Goal: Information Seeking & Learning: Learn about a topic

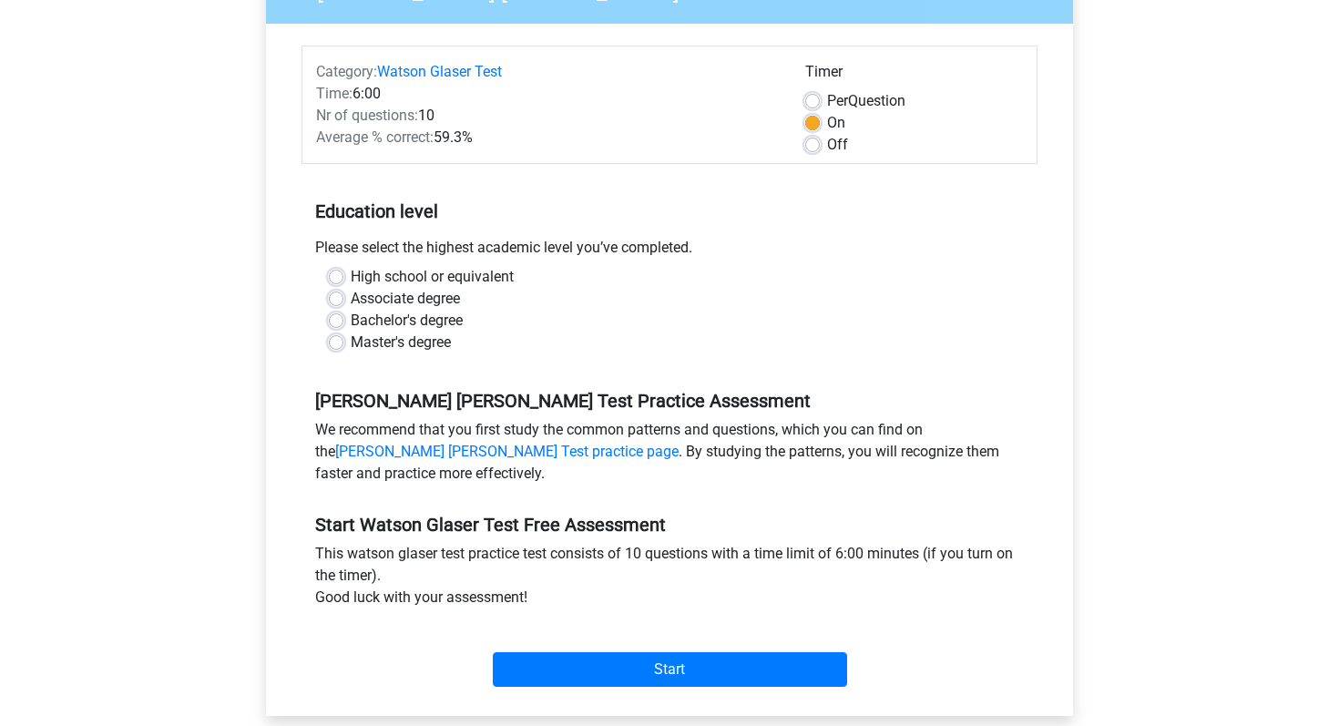
scroll to position [194, 0]
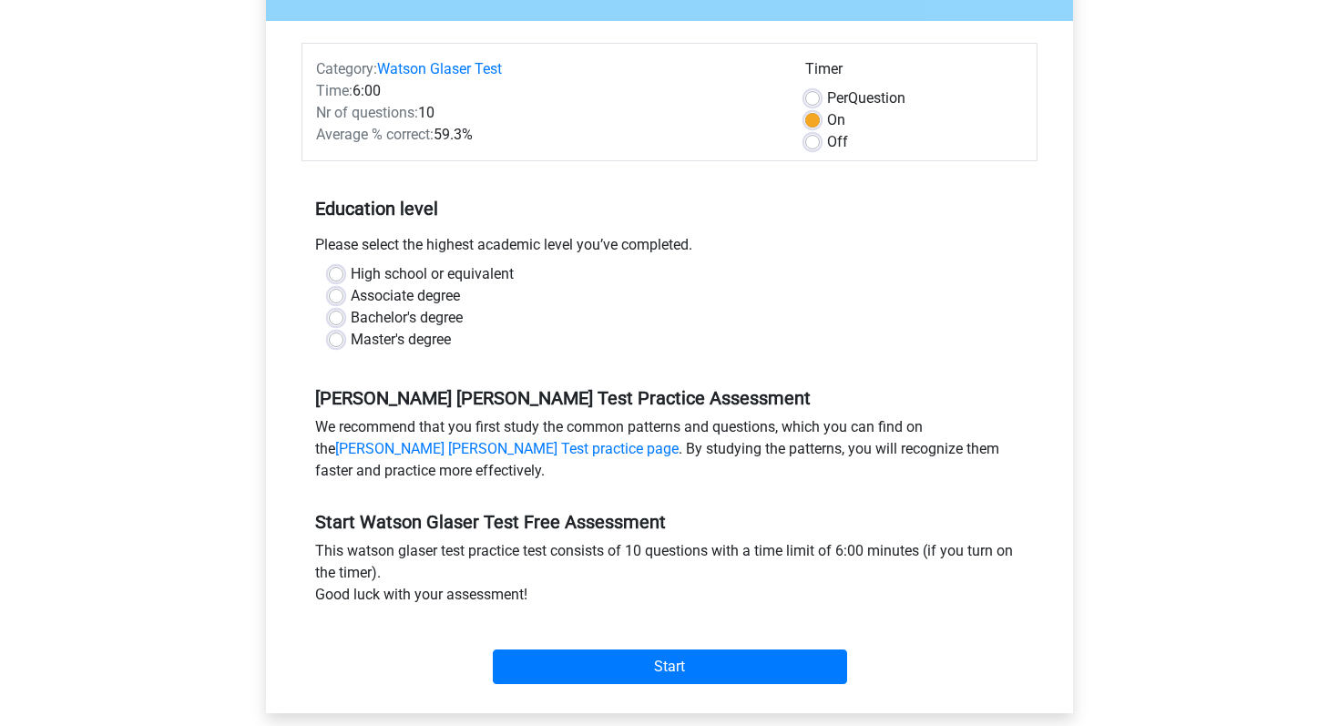
click at [351, 342] on label "Master's degree" at bounding box center [401, 340] width 100 height 22
click at [339, 342] on input "Master's degree" at bounding box center [336, 338] width 15 height 18
radio input "true"
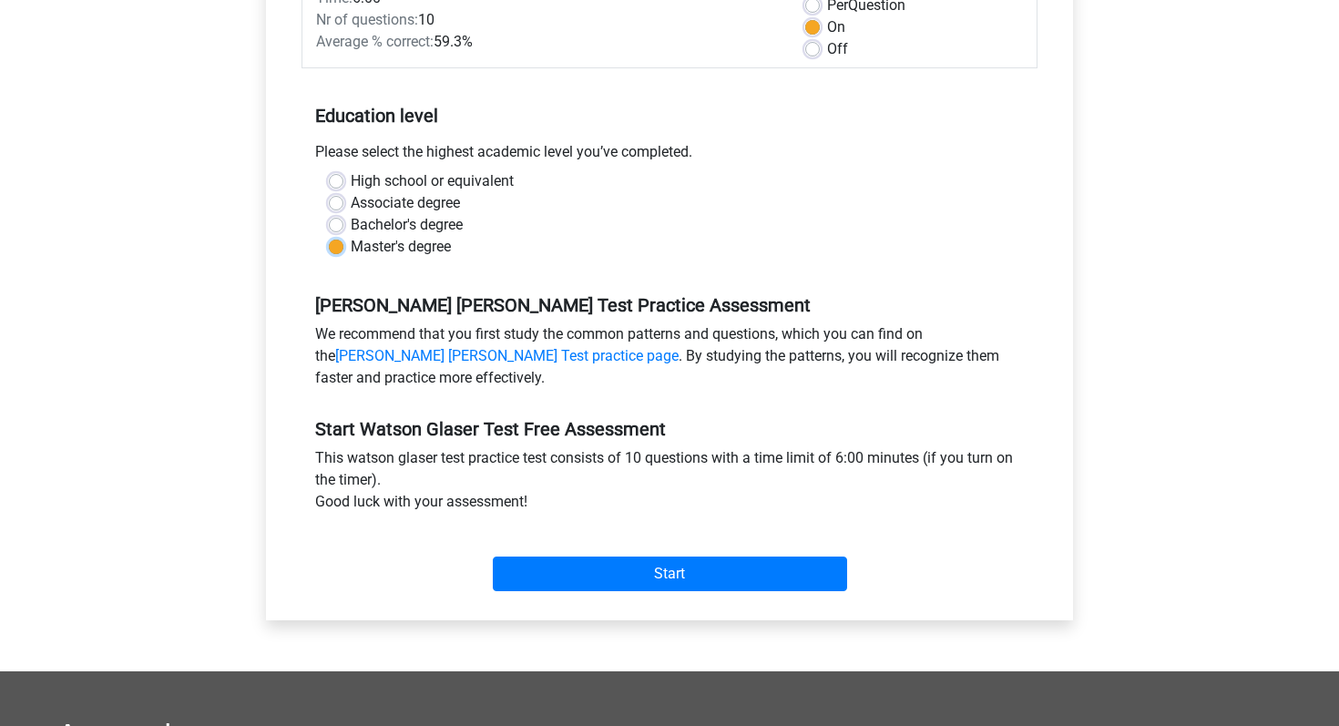
scroll to position [295, 0]
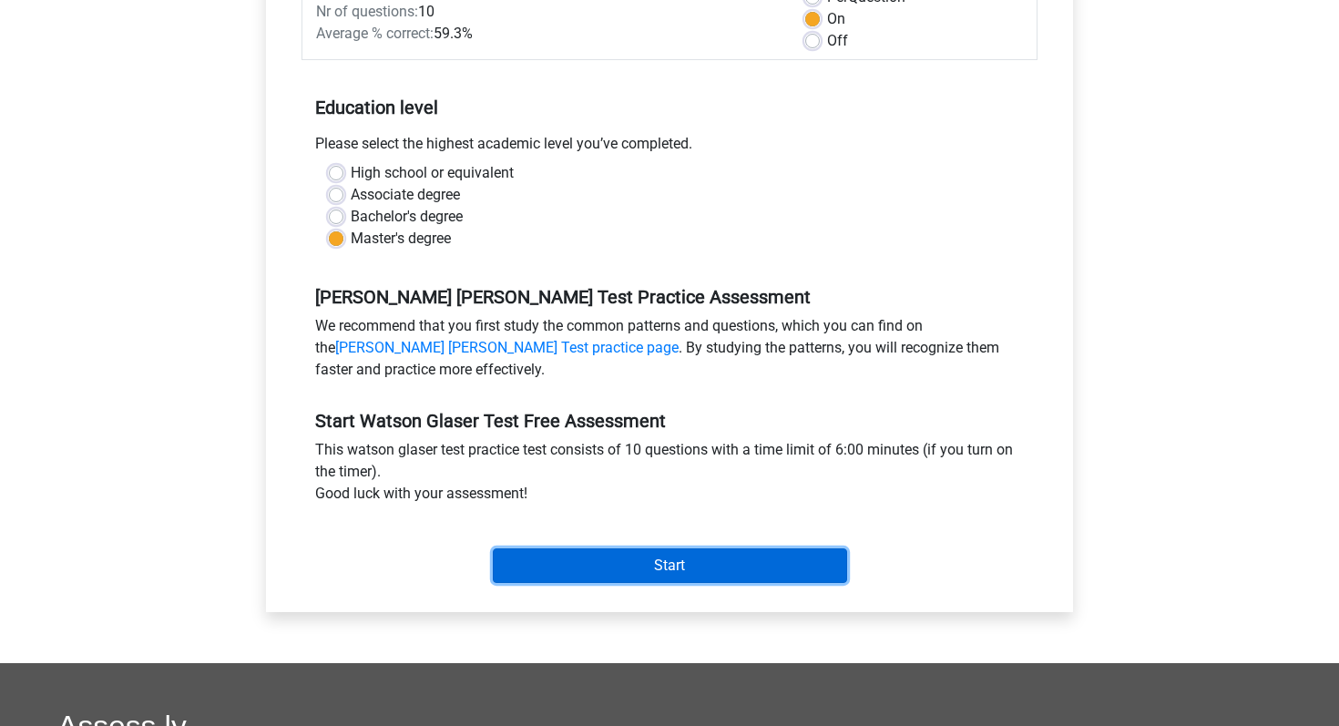
click at [633, 567] on input "Start" at bounding box center [670, 565] width 354 height 35
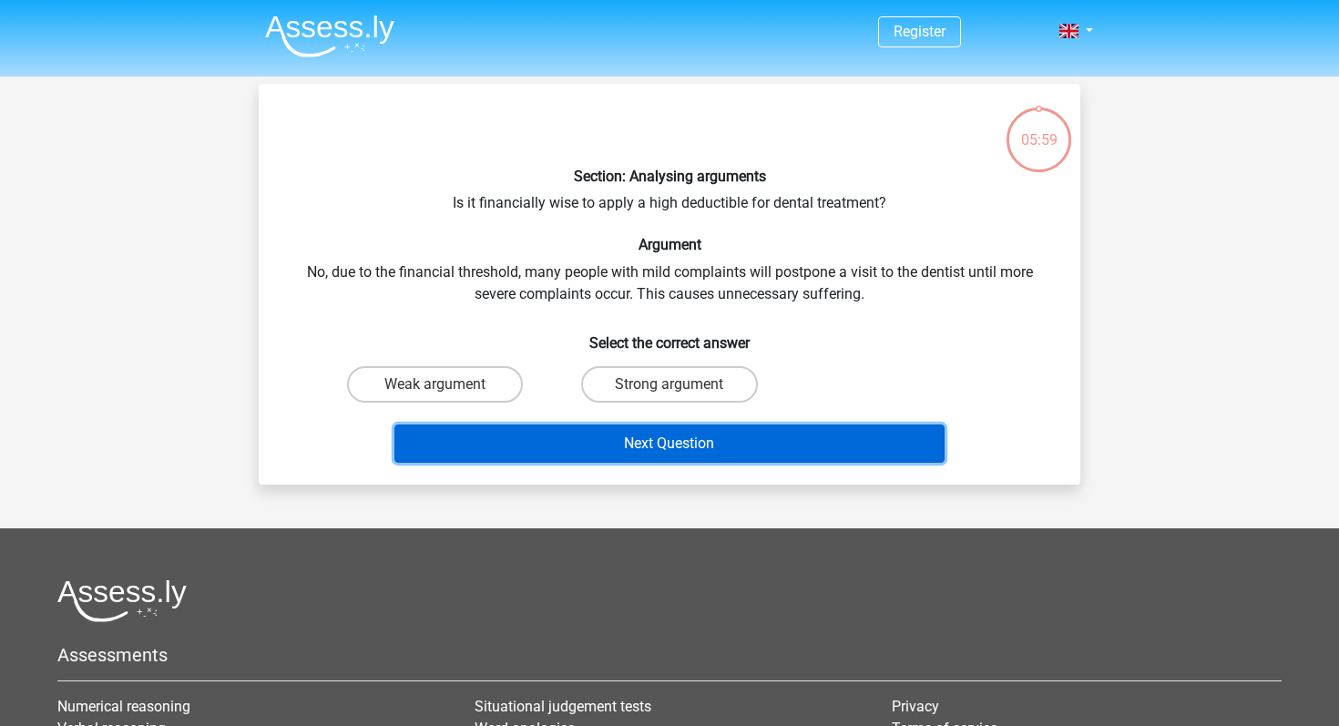
click at [657, 452] on button "Next Question" at bounding box center [669, 444] width 551 height 38
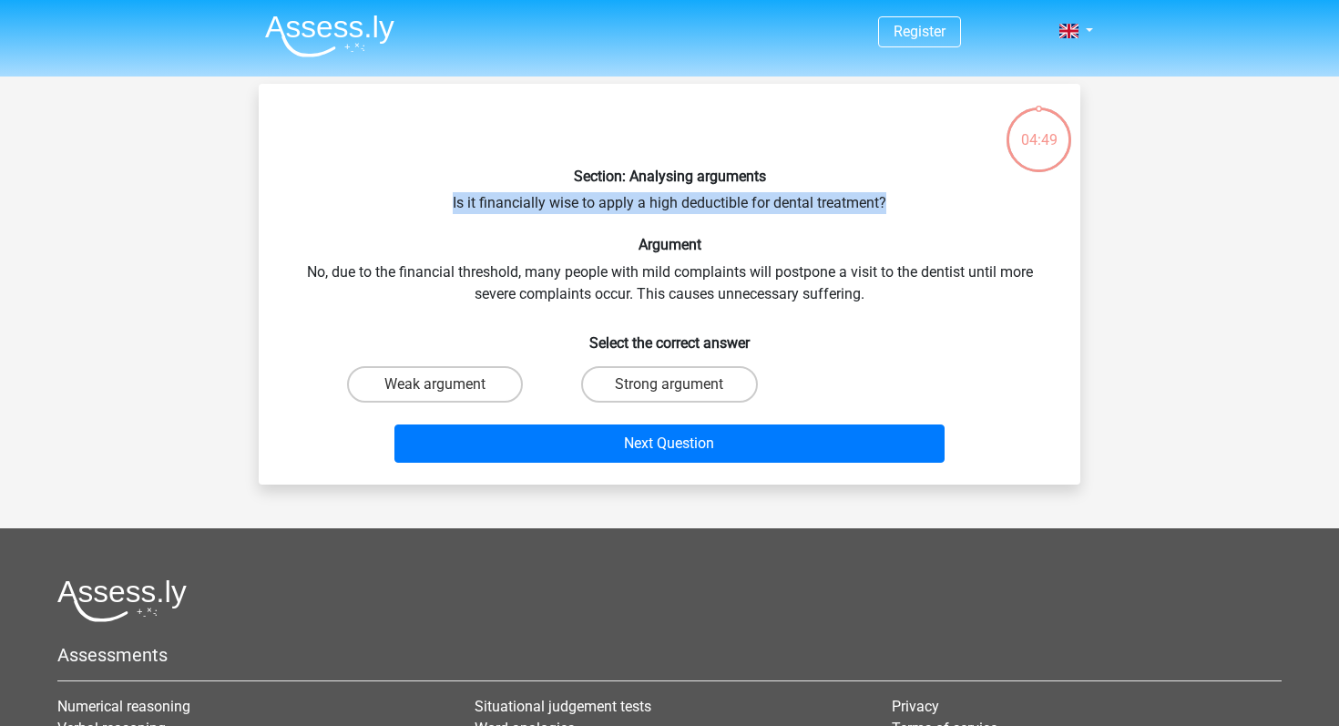
drag, startPoint x: 889, startPoint y: 210, endPoint x: 444, endPoint y: 209, distance: 445.5
click at [444, 209] on div "Section: Analysing arguments Is it financially wise to apply a high deductible …" at bounding box center [669, 284] width 807 height 372
copy div "Is it financially wise to apply a high deductible for dental treatment?"
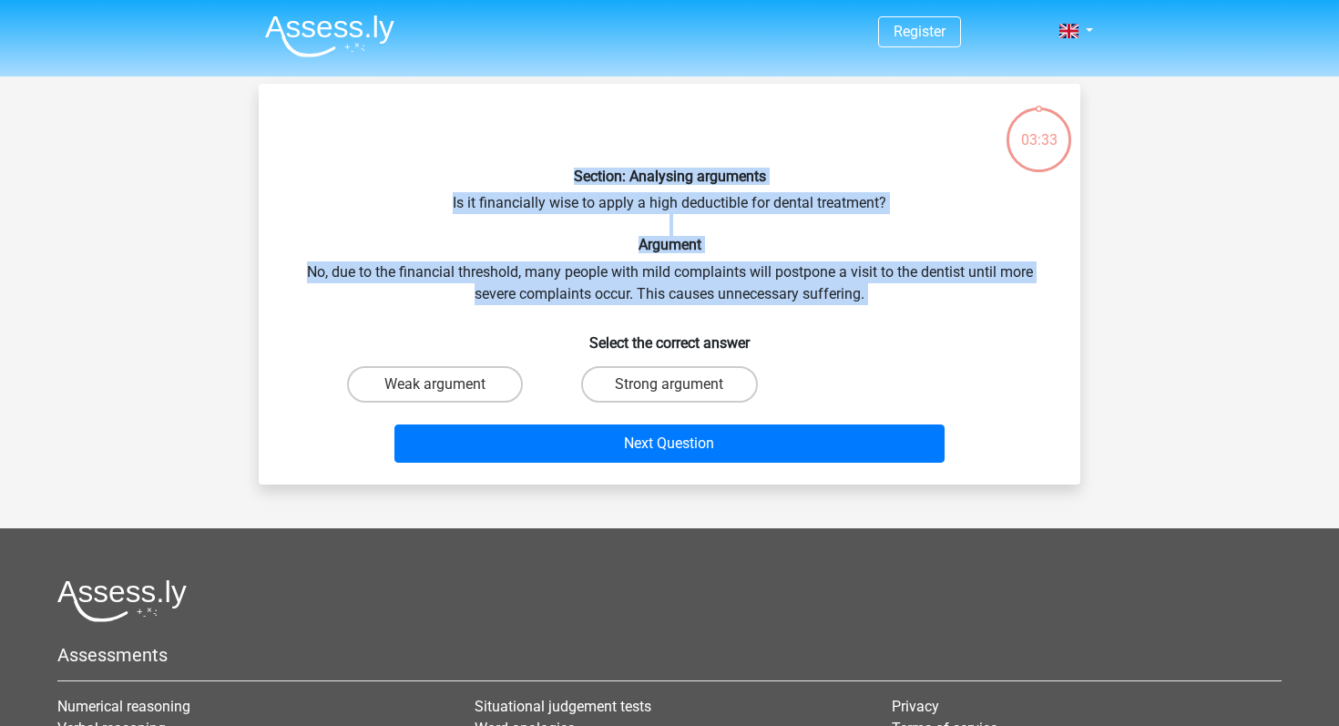
drag, startPoint x: 757, startPoint y: 333, endPoint x: 533, endPoint y: 153, distance: 287.1
click at [533, 153] on div "Section: Analysing arguments Is it financially wise to apply a high deductible …" at bounding box center [669, 284] width 807 height 372
copy div "Section: Analysing arguments Is it financially wise to apply a high deductible …"
click at [478, 383] on label "Weak argument" at bounding box center [435, 384] width 176 height 36
click at [447, 384] on input "Weak argument" at bounding box center [441, 390] width 12 height 12
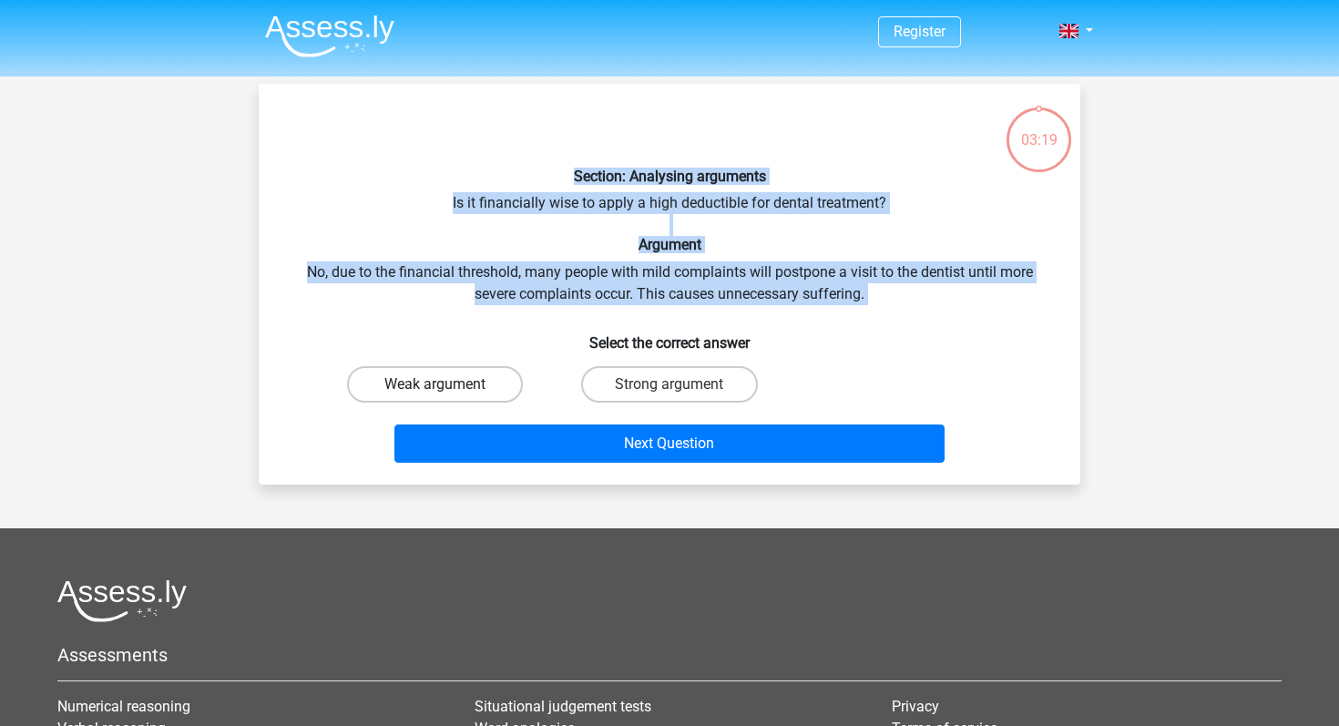
radio input "true"
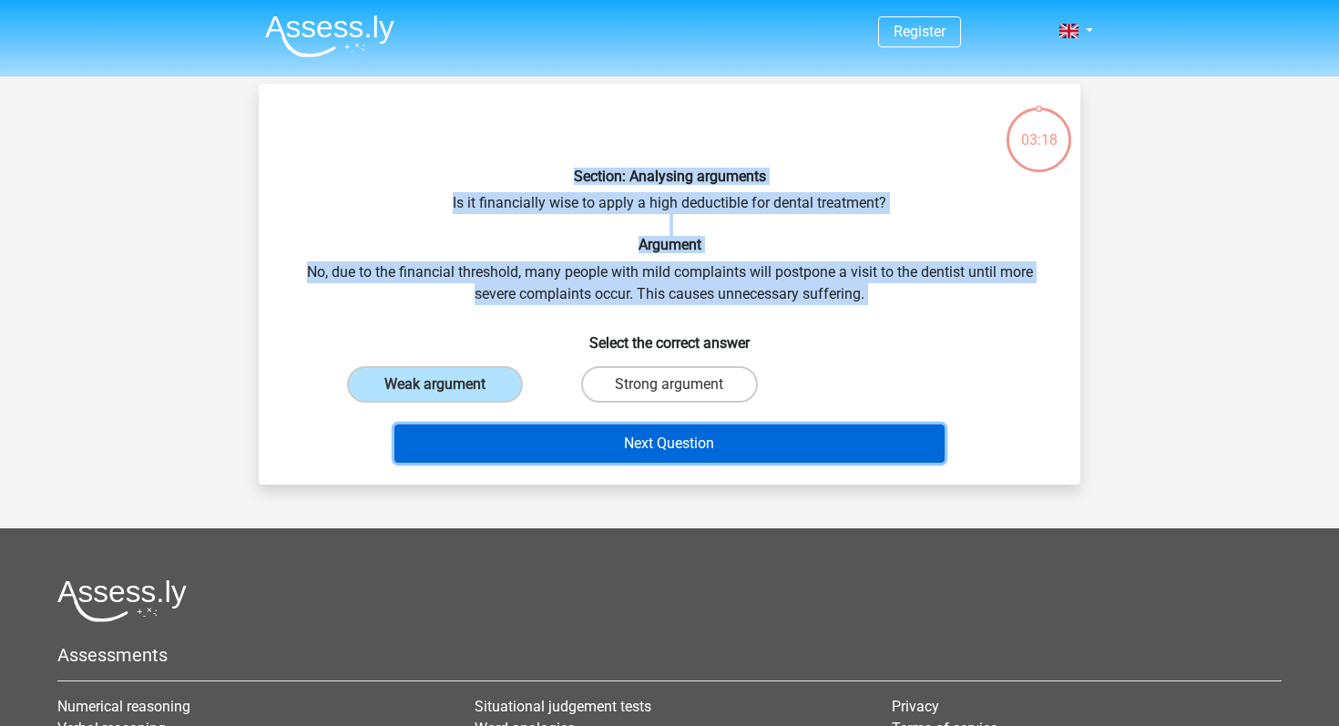
click at [558, 452] on button "Next Question" at bounding box center [669, 444] width 551 height 38
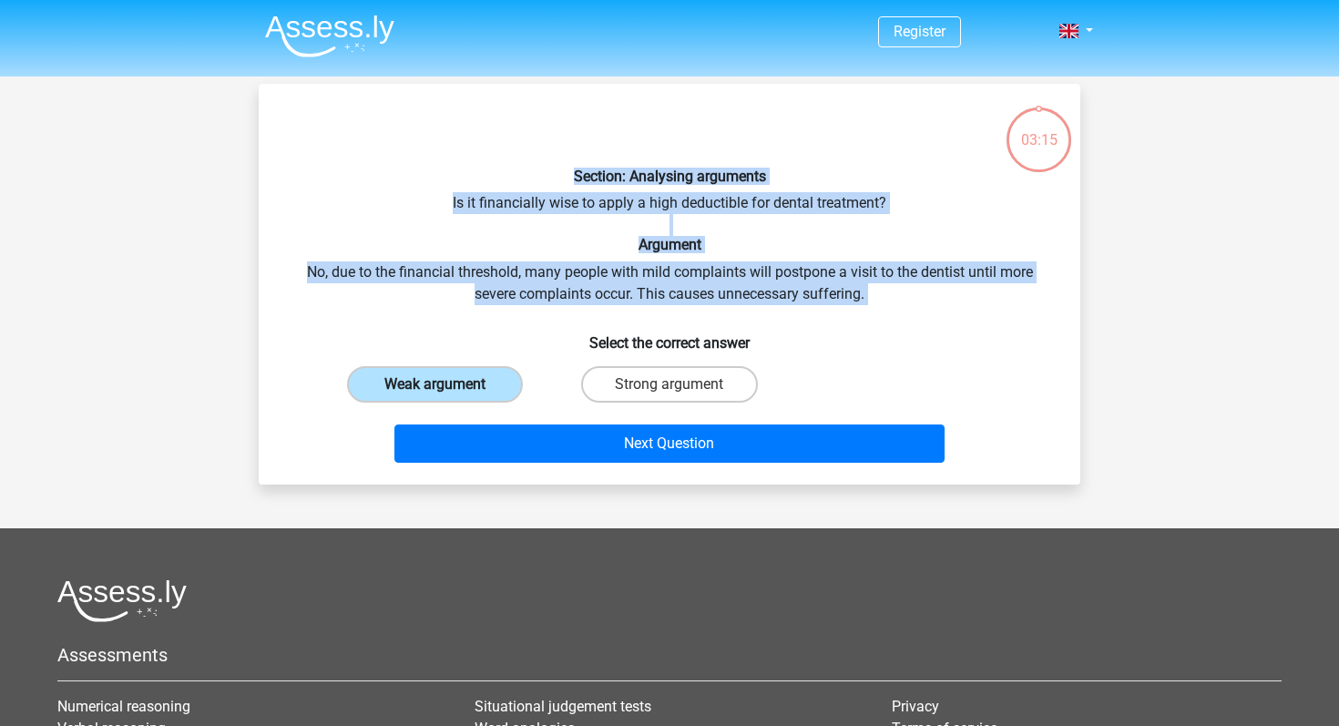
click at [489, 392] on label "Weak argument" at bounding box center [435, 384] width 176 height 36
click at [447, 392] on input "Weak argument" at bounding box center [441, 390] width 12 height 12
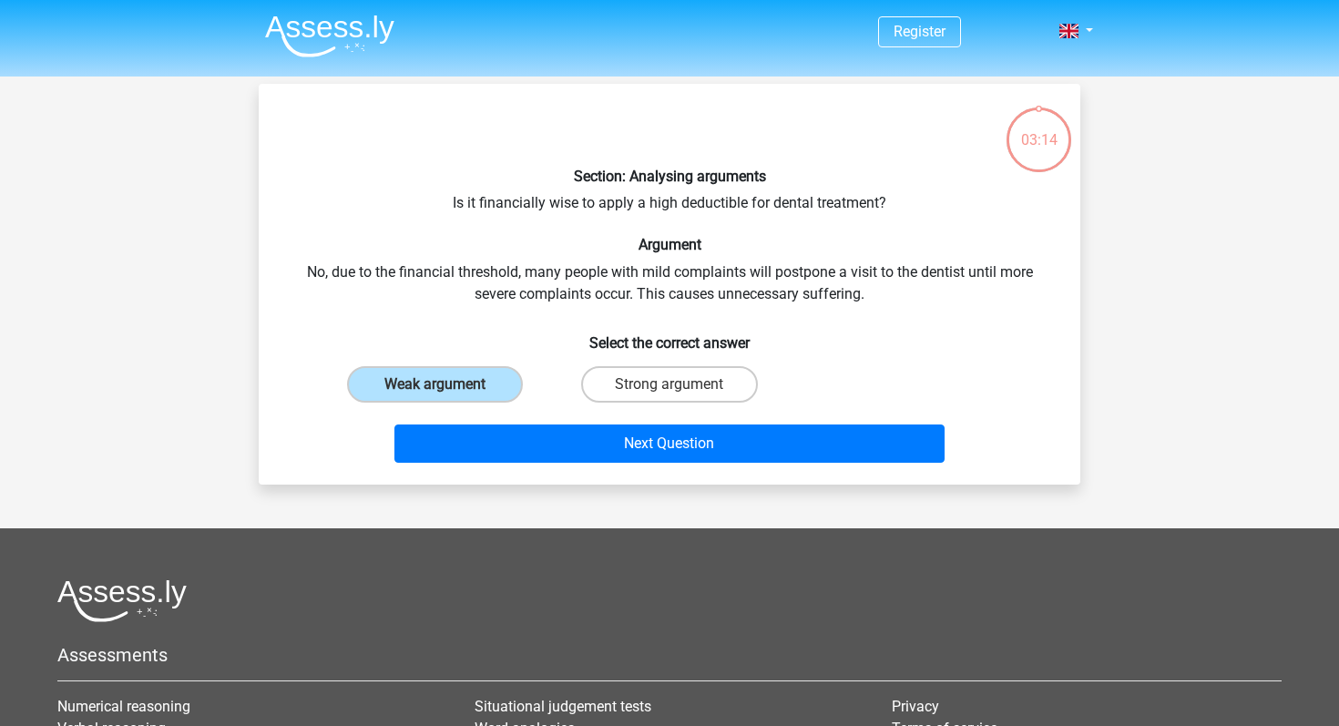
click at [541, 353] on div "Section: Analysing arguments Is it financially wise to apply a high deductible …" at bounding box center [669, 284] width 807 height 372
click at [472, 390] on label "Weak argument" at bounding box center [435, 384] width 176 height 36
click at [447, 390] on input "Weak argument" at bounding box center [441, 390] width 12 height 12
click at [572, 463] on div "Next Question" at bounding box center [669, 448] width 703 height 46
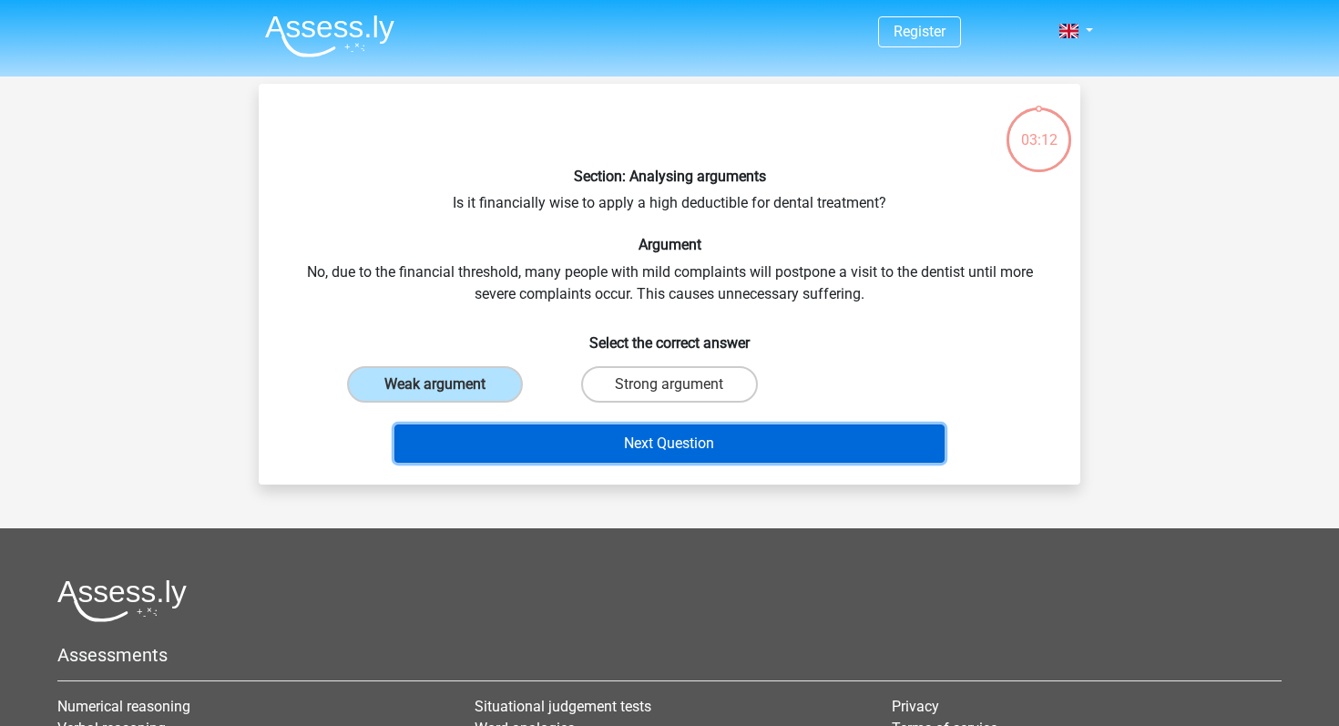
click at [576, 449] on button "Next Question" at bounding box center [669, 444] width 551 height 38
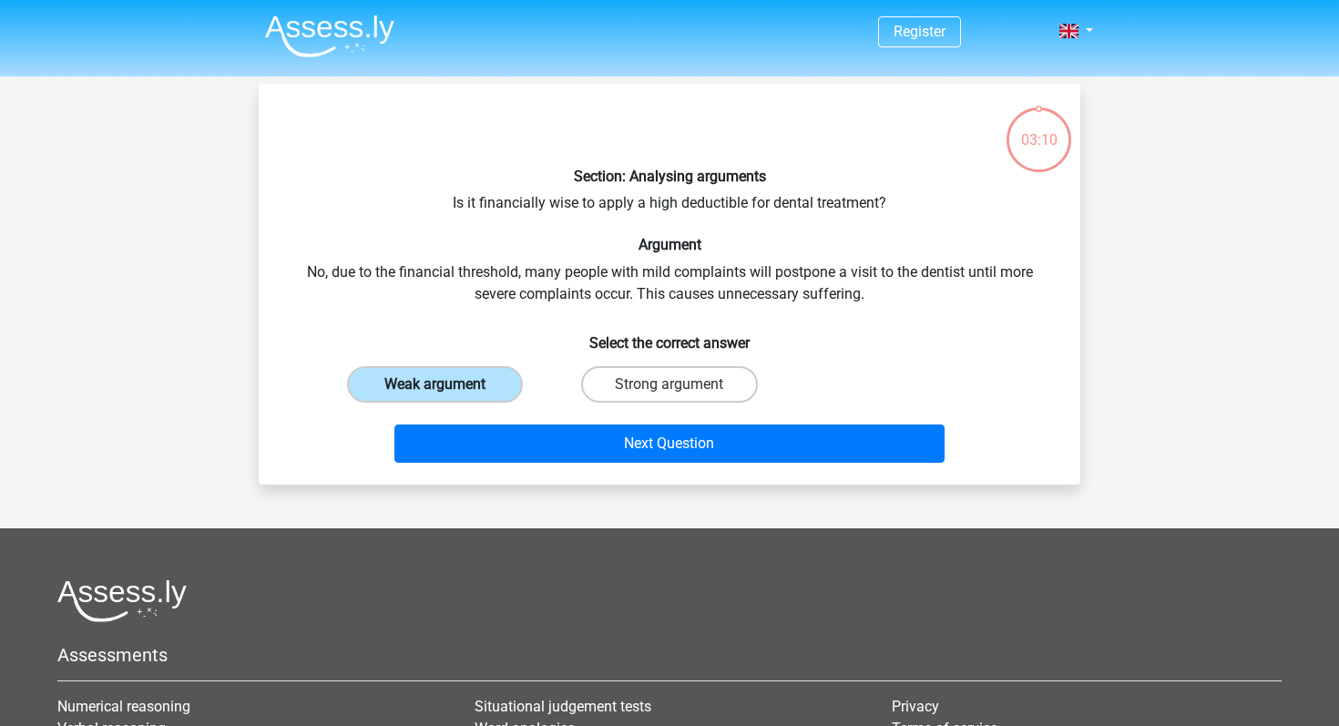
click at [413, 386] on label "Weak argument" at bounding box center [435, 384] width 176 height 36
click at [435, 386] on input "Weak argument" at bounding box center [441, 390] width 12 height 12
click at [413, 386] on label "Weak argument" at bounding box center [435, 384] width 176 height 36
click at [435, 386] on input "Weak argument" at bounding box center [441, 390] width 12 height 12
click at [530, 287] on div "Section: Analysing arguments Is it financially wise to apply a high deductible …" at bounding box center [669, 284] width 807 height 372
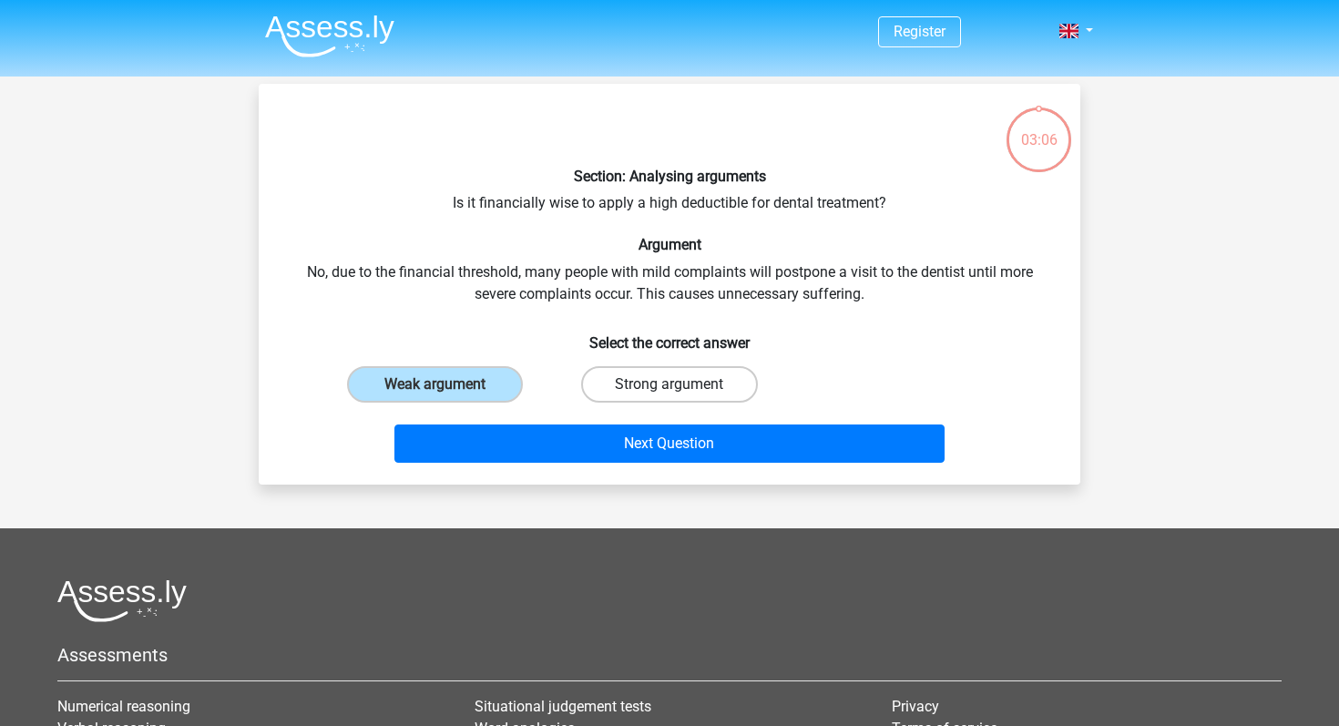
click at [633, 388] on label "Strong argument" at bounding box center [669, 384] width 176 height 36
click at [670, 388] on input "Strong argument" at bounding box center [676, 390] width 12 height 12
radio input "true"
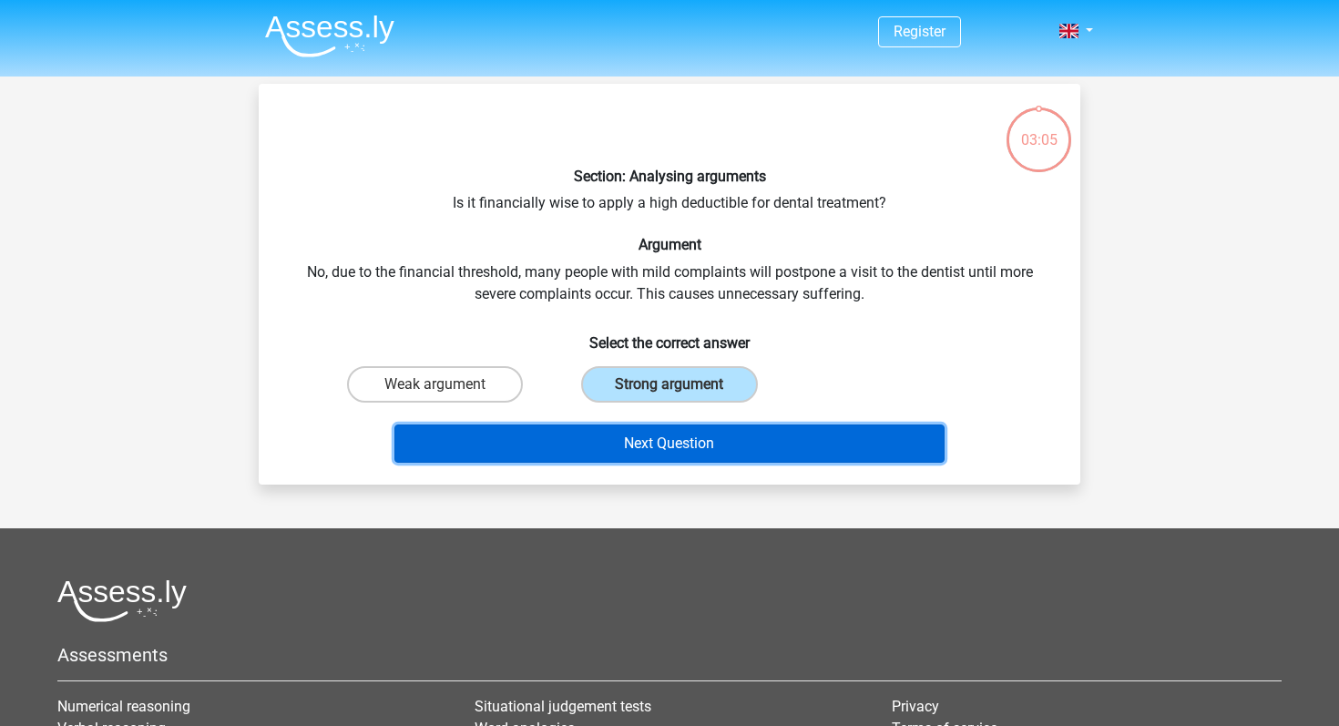
click at [622, 429] on button "Next Question" at bounding box center [669, 444] width 551 height 38
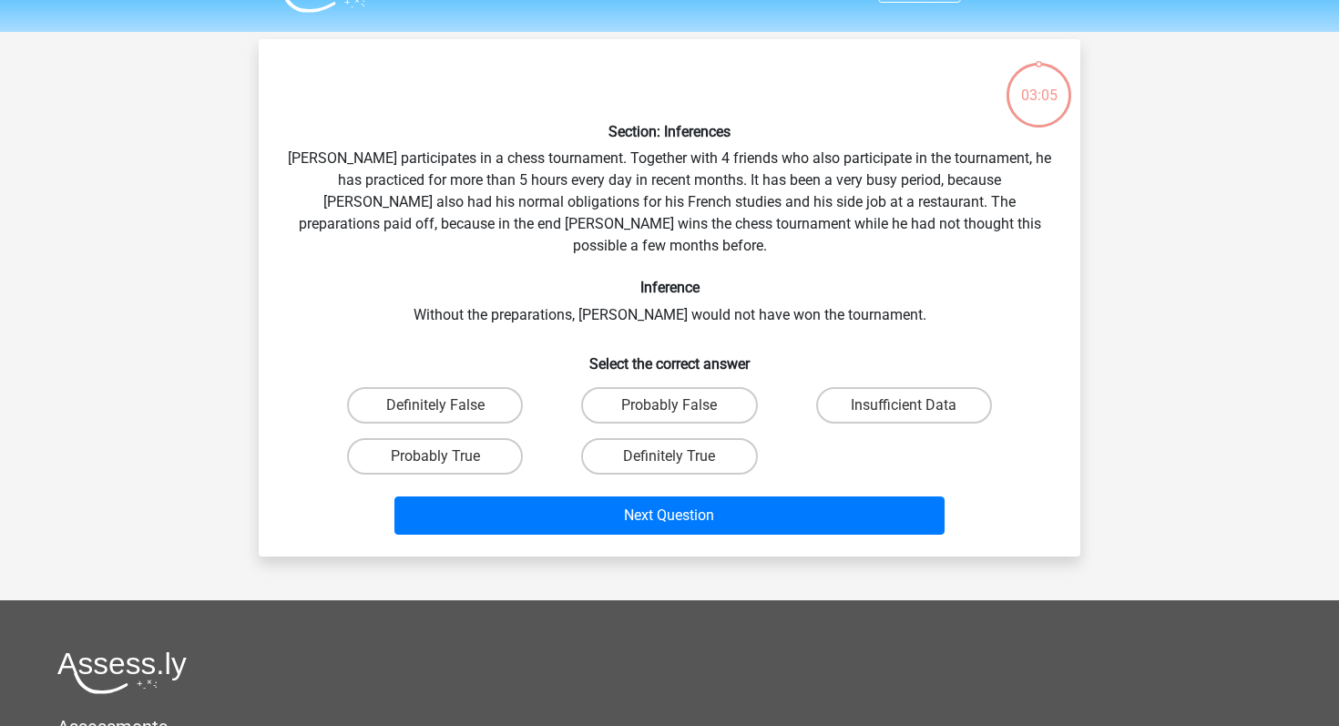
scroll to position [84, 0]
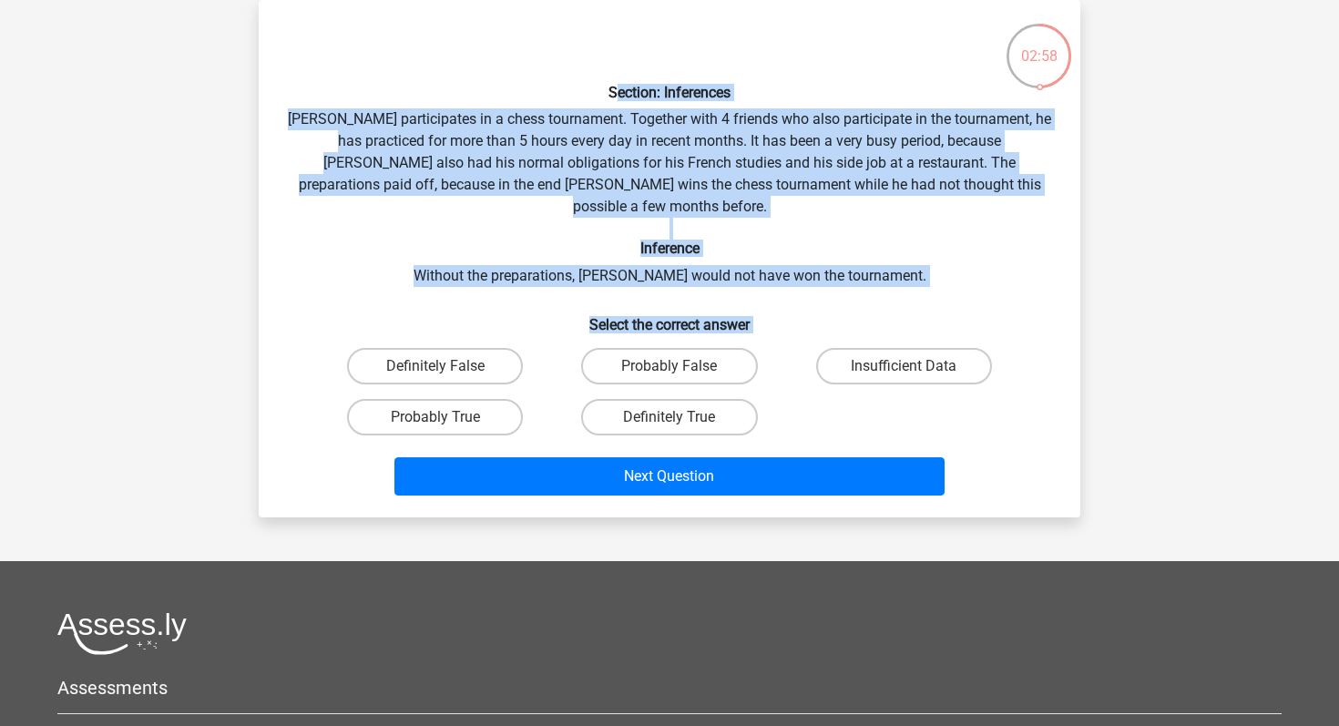
drag, startPoint x: 617, startPoint y: 87, endPoint x: 926, endPoint y: 316, distance: 385.0
click at [926, 316] on div "Section: Inferences Pablo participates in a chess tournament. Together with 4 f…" at bounding box center [669, 259] width 807 height 488
copy div "ection: Inferences Pablo participates in a chess tournament. Together with 4 fr…"
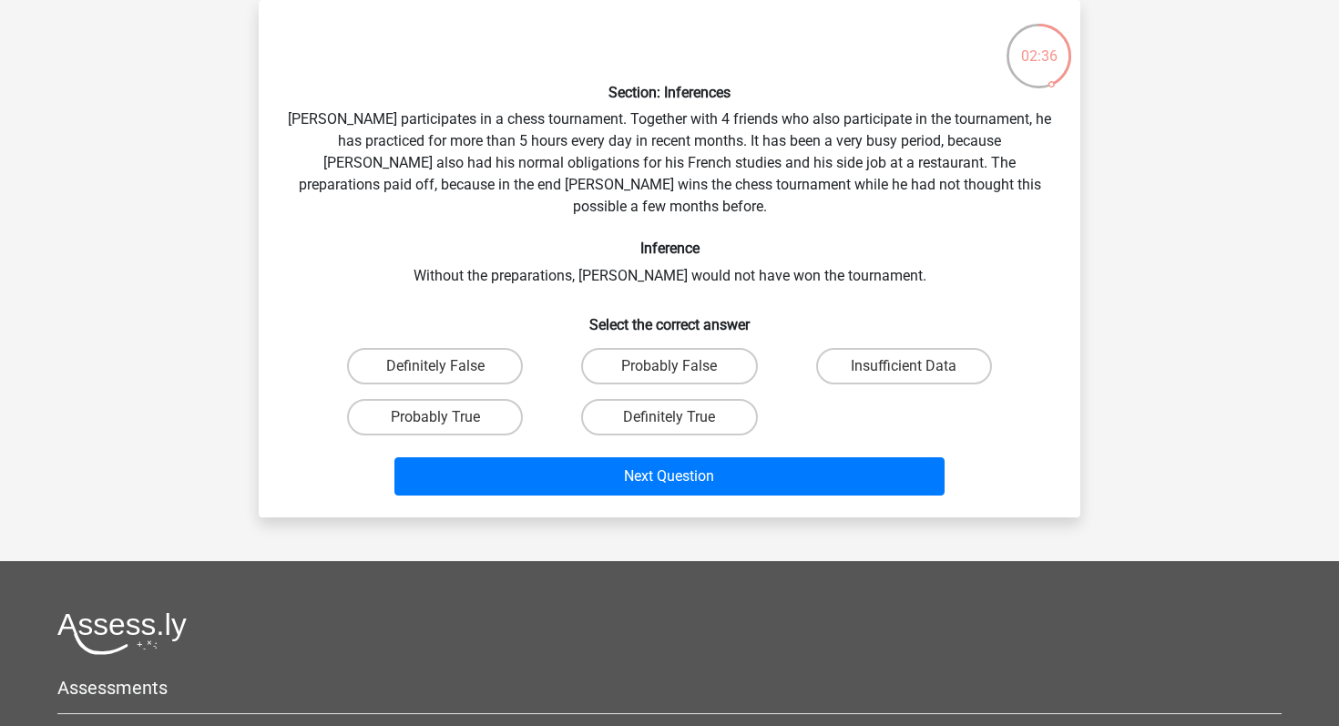
click at [788, 341] on div "Insufficient Data" at bounding box center [904, 366] width 234 height 51
click at [704, 399] on label "Definitely True" at bounding box center [669, 417] width 176 height 36
click at [681, 417] on input "Definitely True" at bounding box center [676, 423] width 12 height 12
radio input "true"
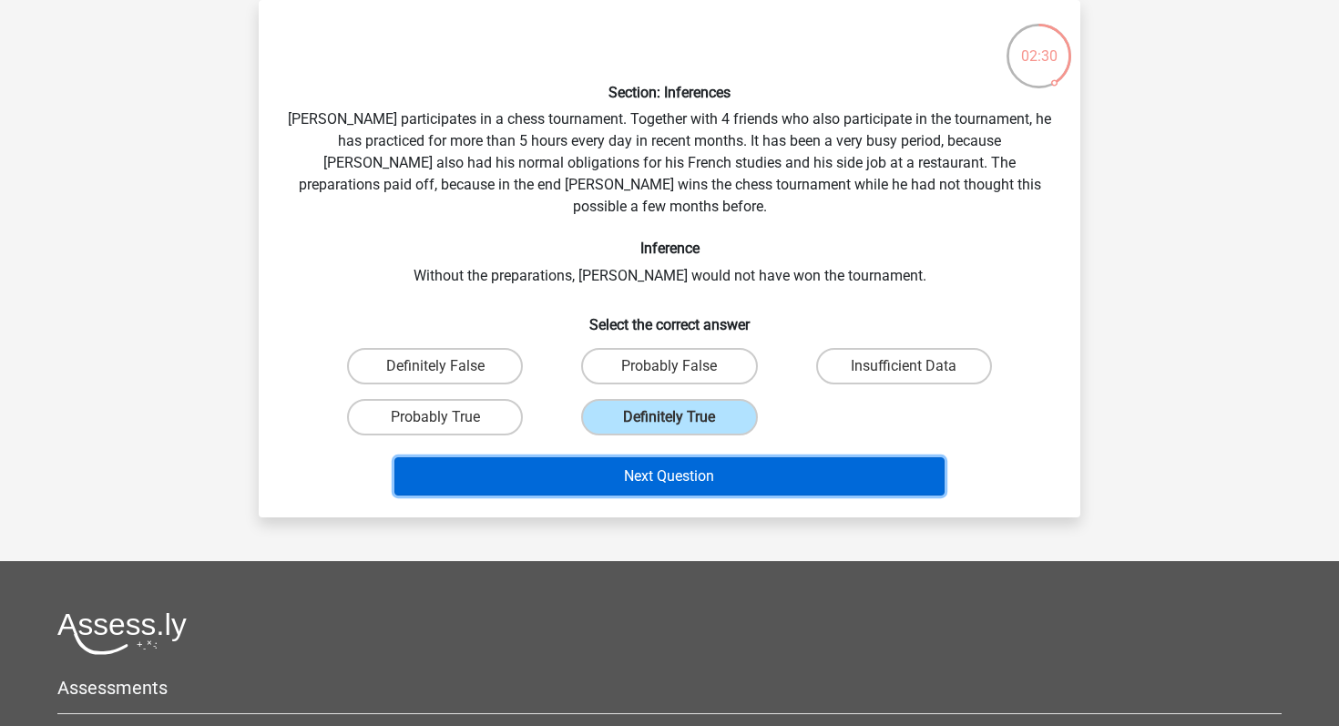
click at [683, 457] on button "Next Question" at bounding box center [669, 476] width 551 height 38
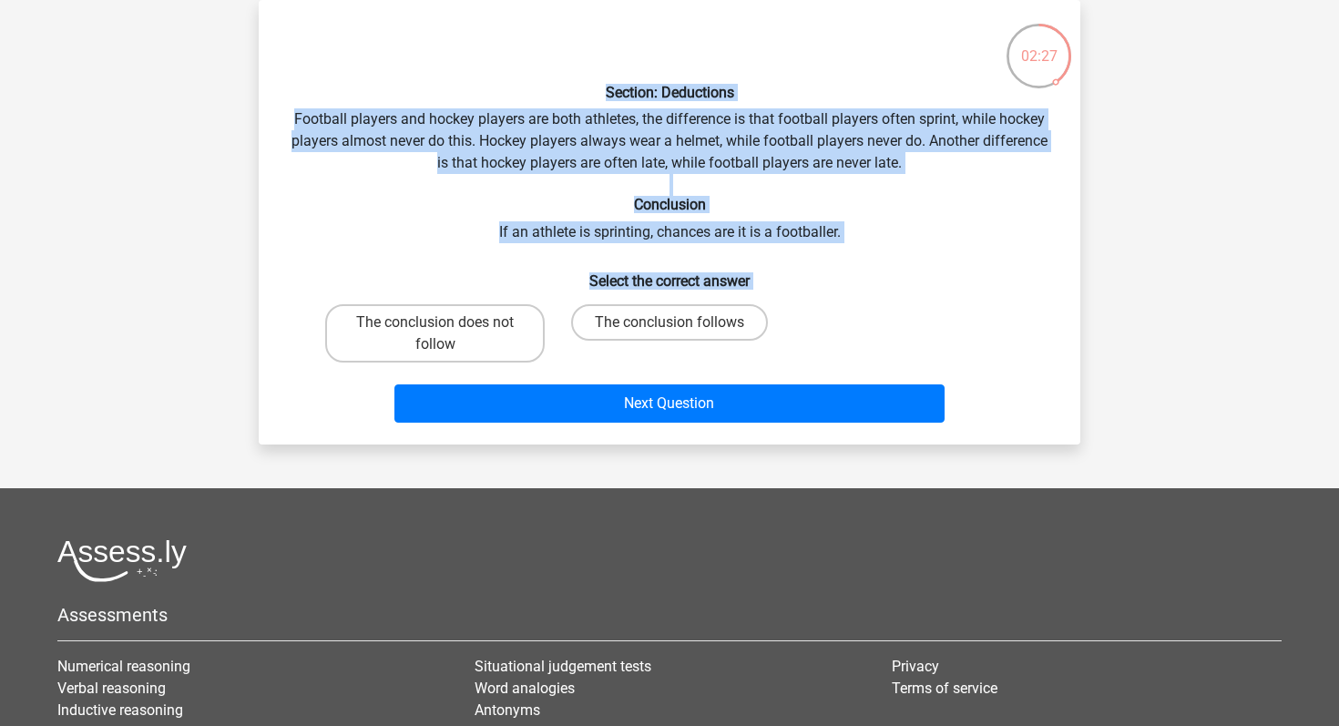
drag, startPoint x: 606, startPoint y: 87, endPoint x: 777, endPoint y: 300, distance: 272.7
click at [777, 302] on div "Section: Deductions Football players and hockey players are both athletes, the …" at bounding box center [669, 222] width 807 height 415
copy div "Section: Deductions Football players and hockey players are both athletes, the …"
click at [496, 340] on label "The conclusion does not follow" at bounding box center [435, 333] width 220 height 58
click at [447, 334] on input "The conclusion does not follow" at bounding box center [441, 328] width 12 height 12
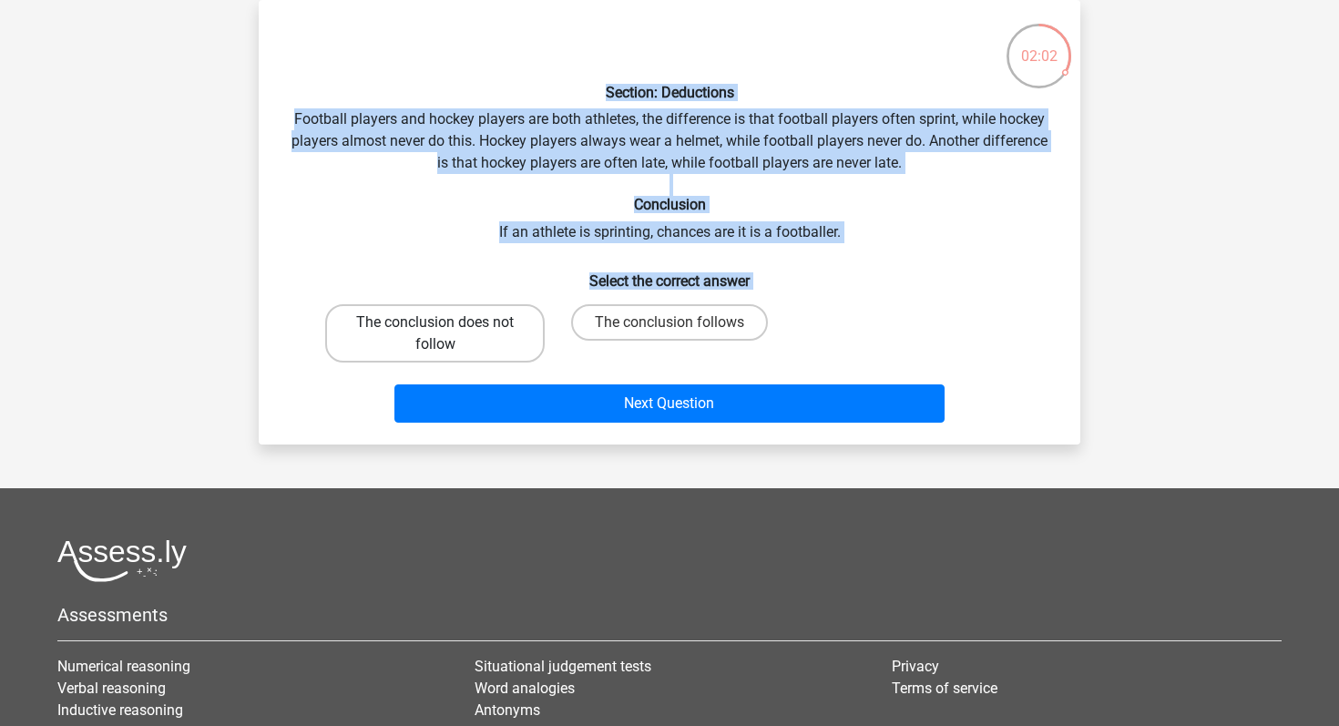
radio input "true"
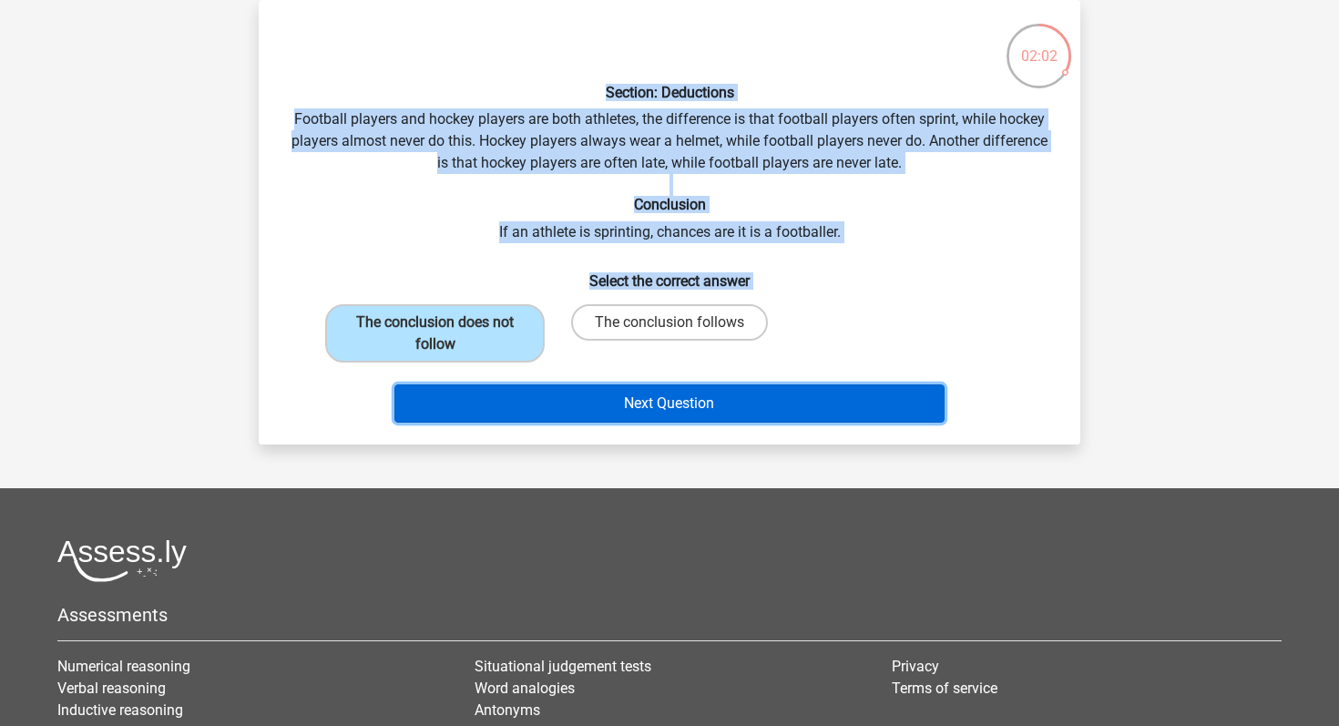
click at [577, 409] on button "Next Question" at bounding box center [669, 403] width 551 height 38
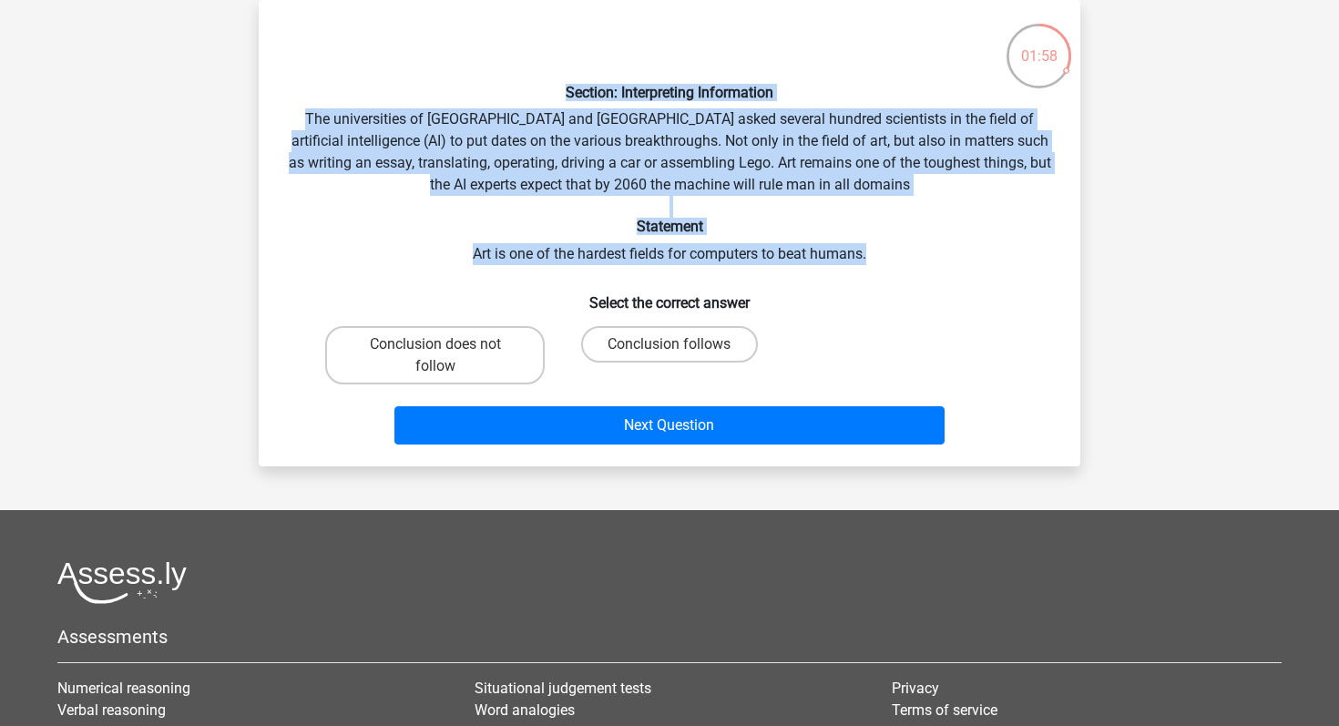
drag, startPoint x: 565, startPoint y: 81, endPoint x: 877, endPoint y: 253, distance: 356.8
click at [877, 253] on div "Section: Interpreting Information The universities of Oxford and Yale asked sev…" at bounding box center [669, 233] width 807 height 437
copy div "Section: Interpreting Information The universities of Oxford and Yale asked sev…"
click at [715, 346] on label "Conclusion follows" at bounding box center [669, 344] width 176 height 36
click at [681, 346] on input "Conclusion follows" at bounding box center [676, 350] width 12 height 12
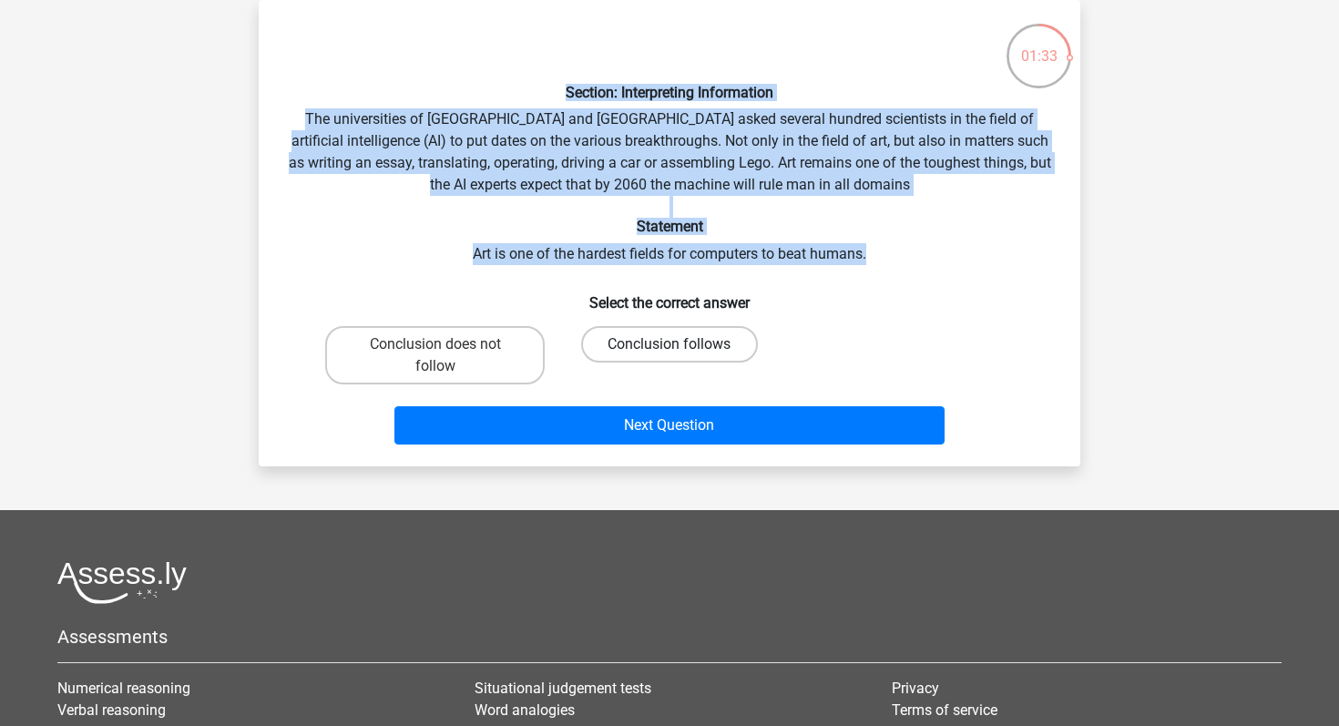
radio input "true"
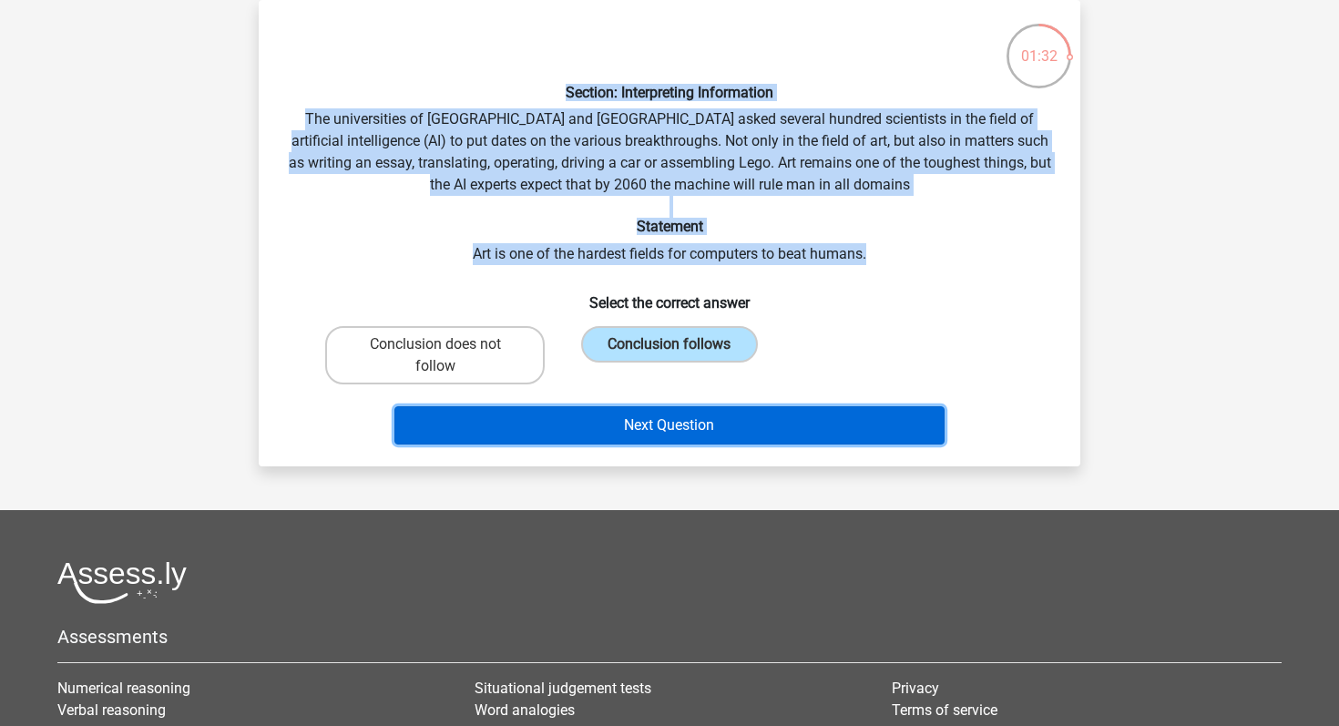
click at [663, 435] on button "Next Question" at bounding box center [669, 425] width 551 height 38
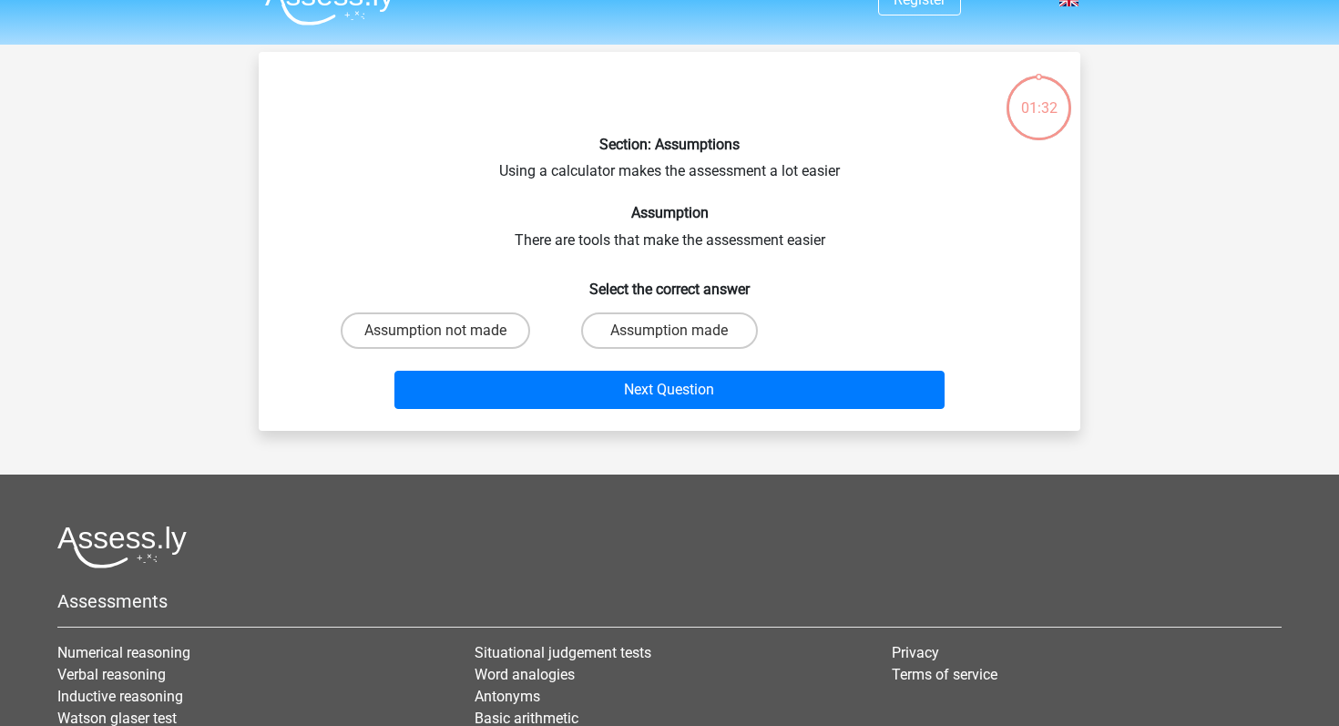
scroll to position [3, 0]
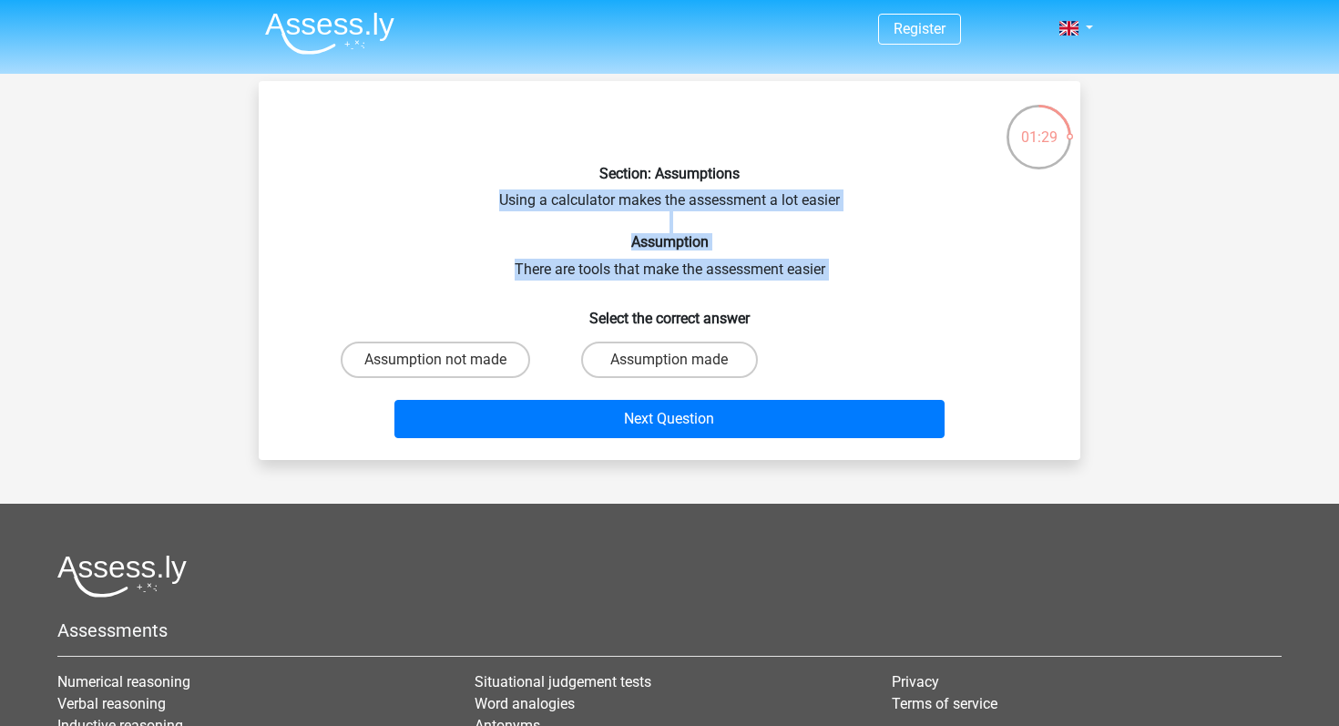
drag, startPoint x: 485, startPoint y: 192, endPoint x: 836, endPoint y: 292, distance: 365.6
click at [836, 292] on div "Section: Assumptions Using a calculator makes the assessment a lot easier Assum…" at bounding box center [669, 271] width 807 height 350
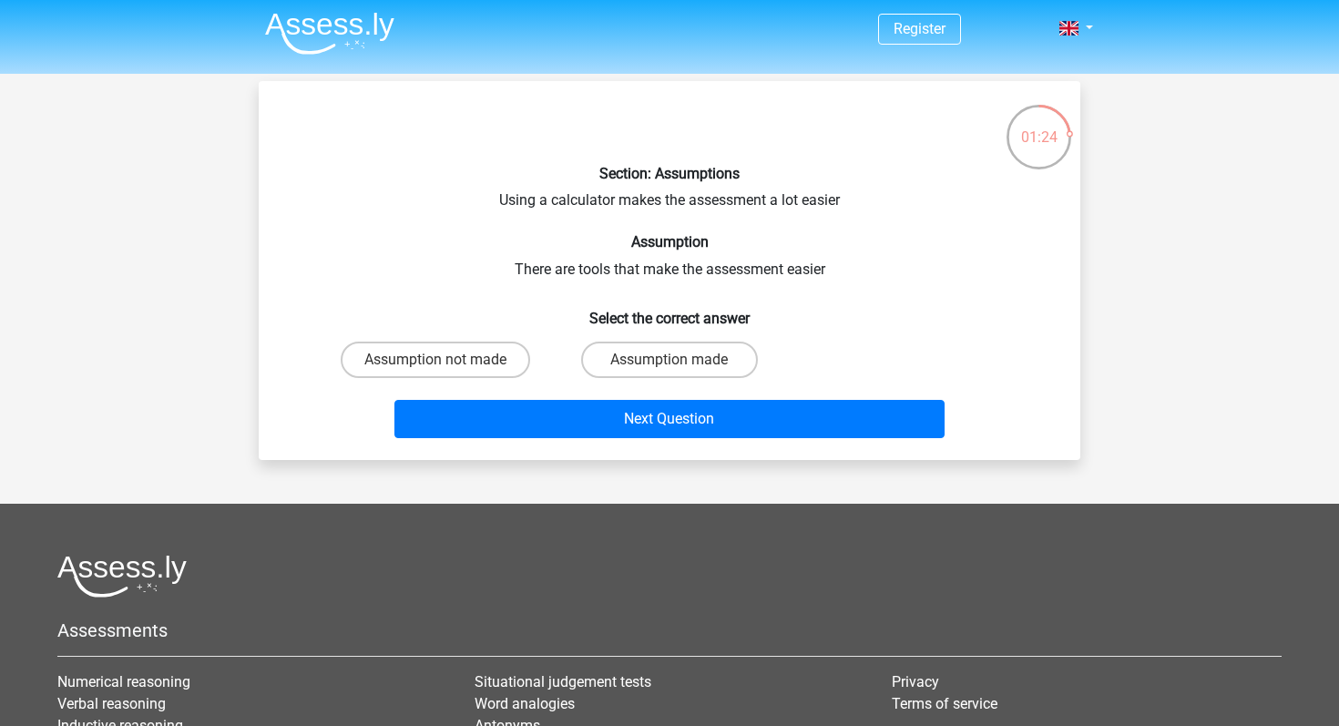
click at [883, 274] on div "Section: Assumptions Using a calculator makes the assessment a lot easier Assum…" at bounding box center [669, 271] width 807 height 350
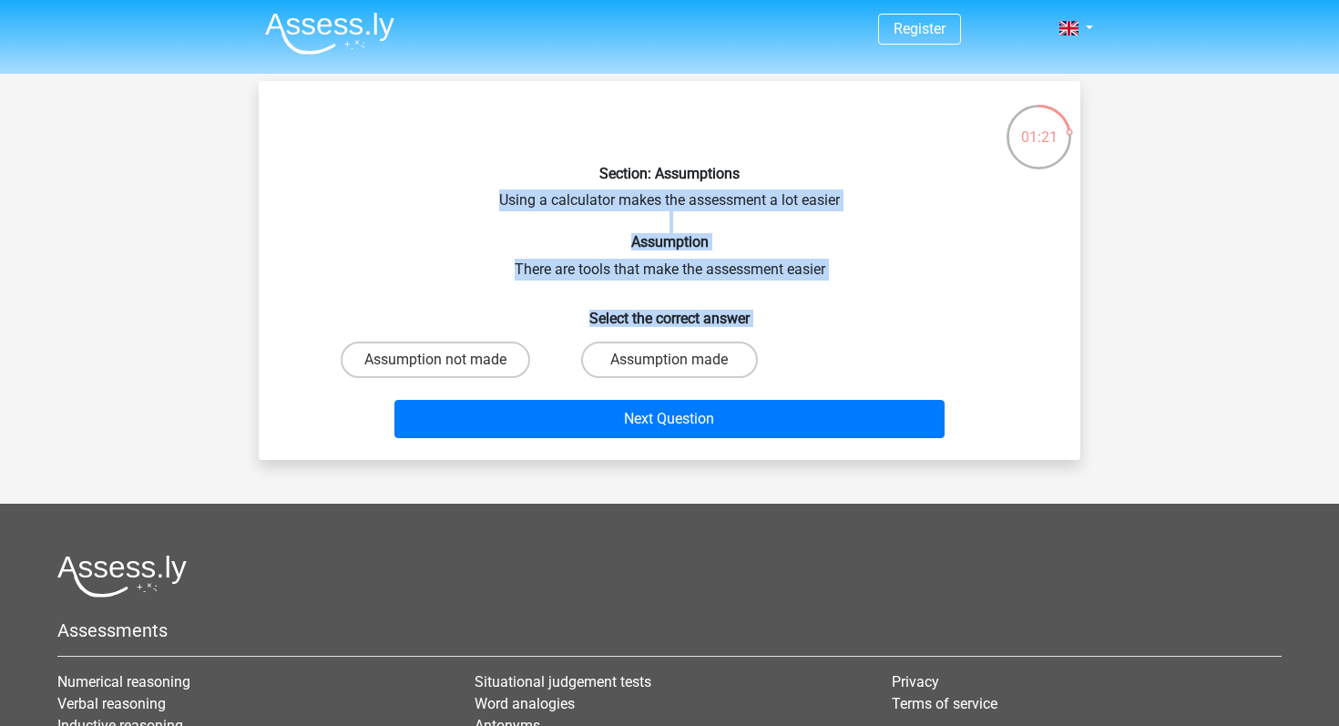
drag, startPoint x: 493, startPoint y: 194, endPoint x: 777, endPoint y: 359, distance: 328.6
click at [777, 360] on div "Section: Assumptions Using a calculator makes the assessment a lot easier Assum…" at bounding box center [669, 271] width 807 height 350
copy div "Using a calculator makes the assessment a lot easier Assumption There are tools…"
click at [476, 357] on label "Assumption not made" at bounding box center [435, 360] width 189 height 36
click at [447, 360] on input "Assumption not made" at bounding box center [441, 366] width 12 height 12
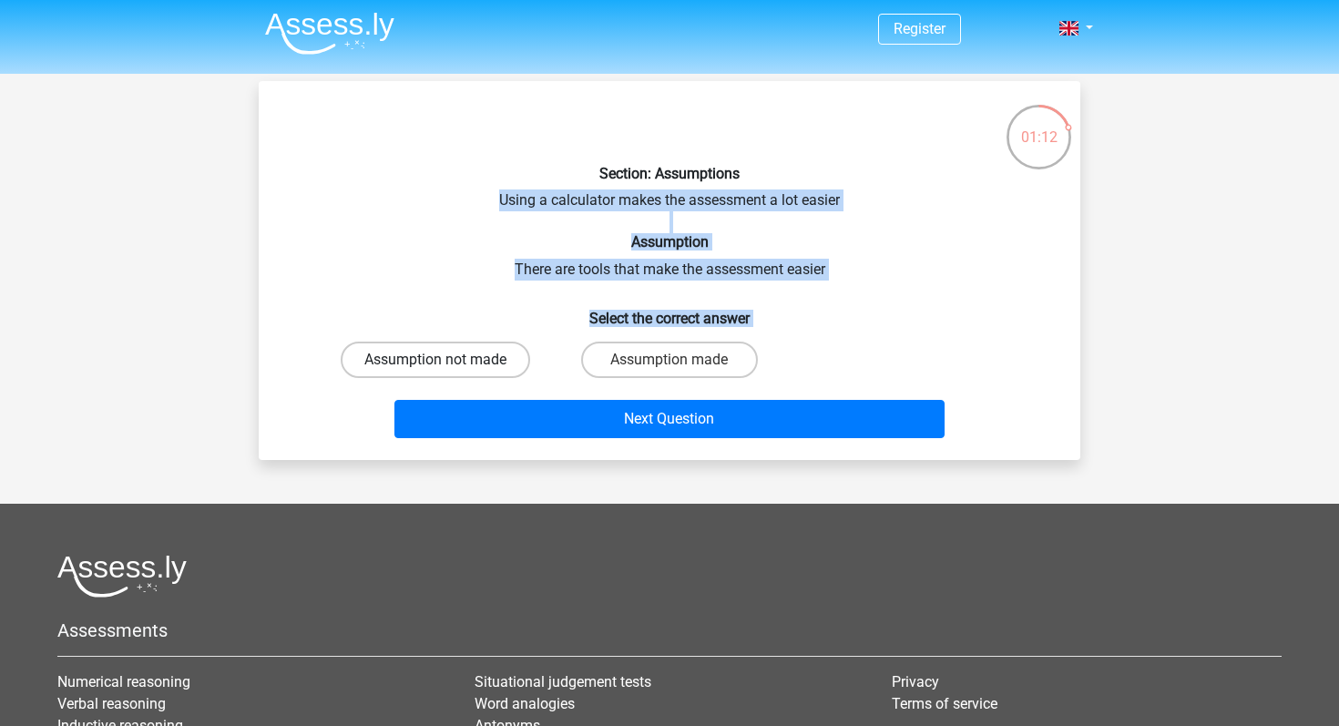
radio input "true"
click at [671, 363] on input "Assumption made" at bounding box center [676, 366] width 12 height 12
radio input "true"
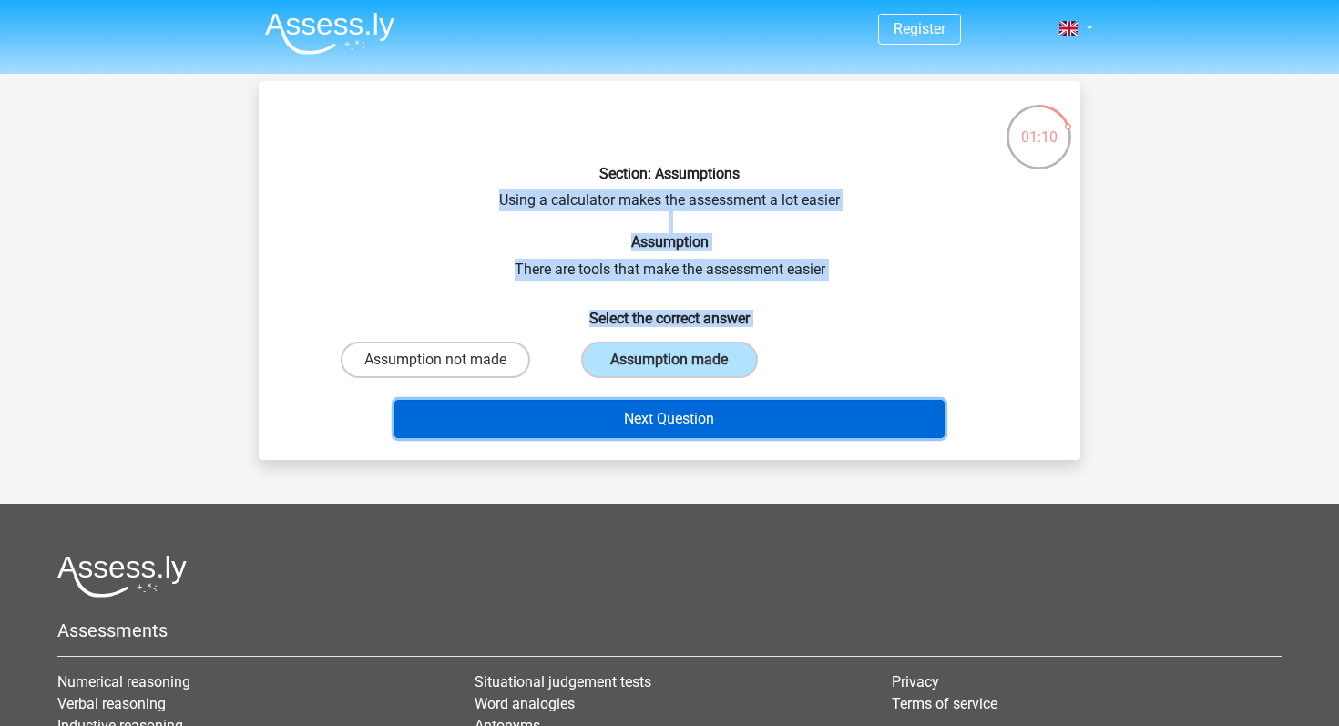
click at [652, 415] on button "Next Question" at bounding box center [669, 419] width 551 height 38
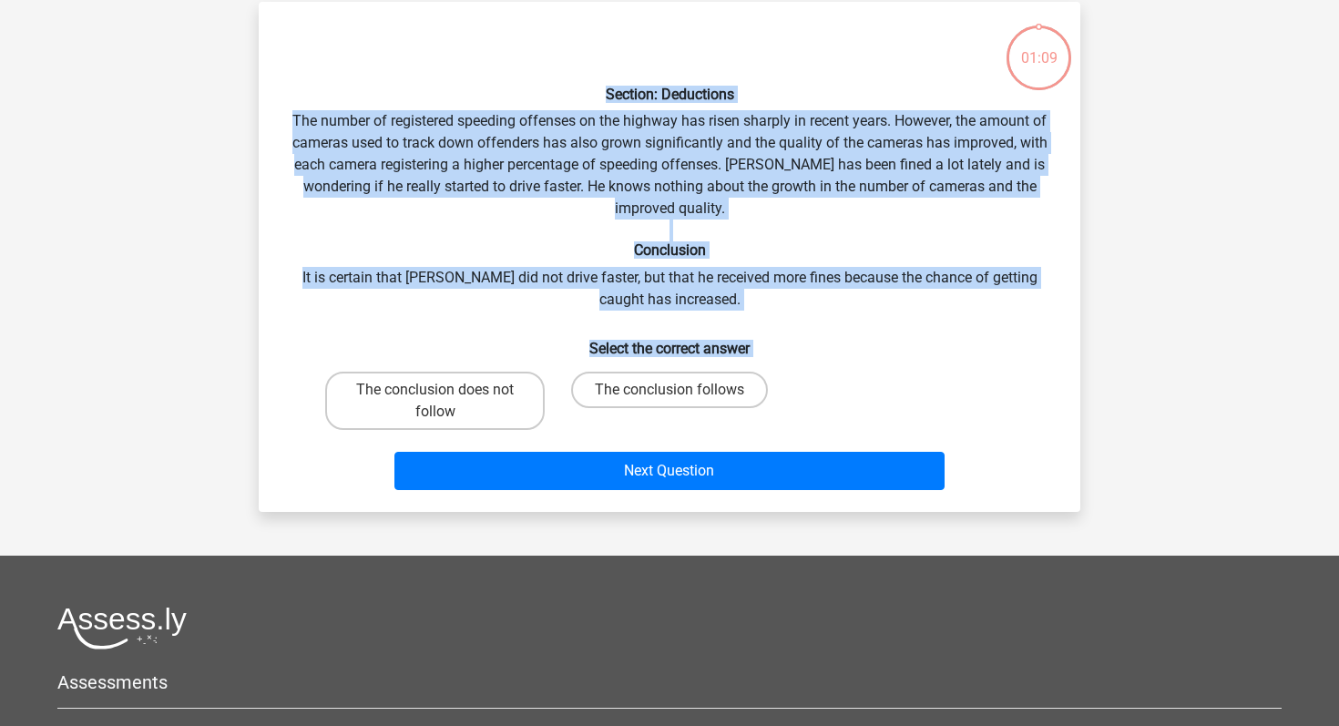
scroll to position [84, 0]
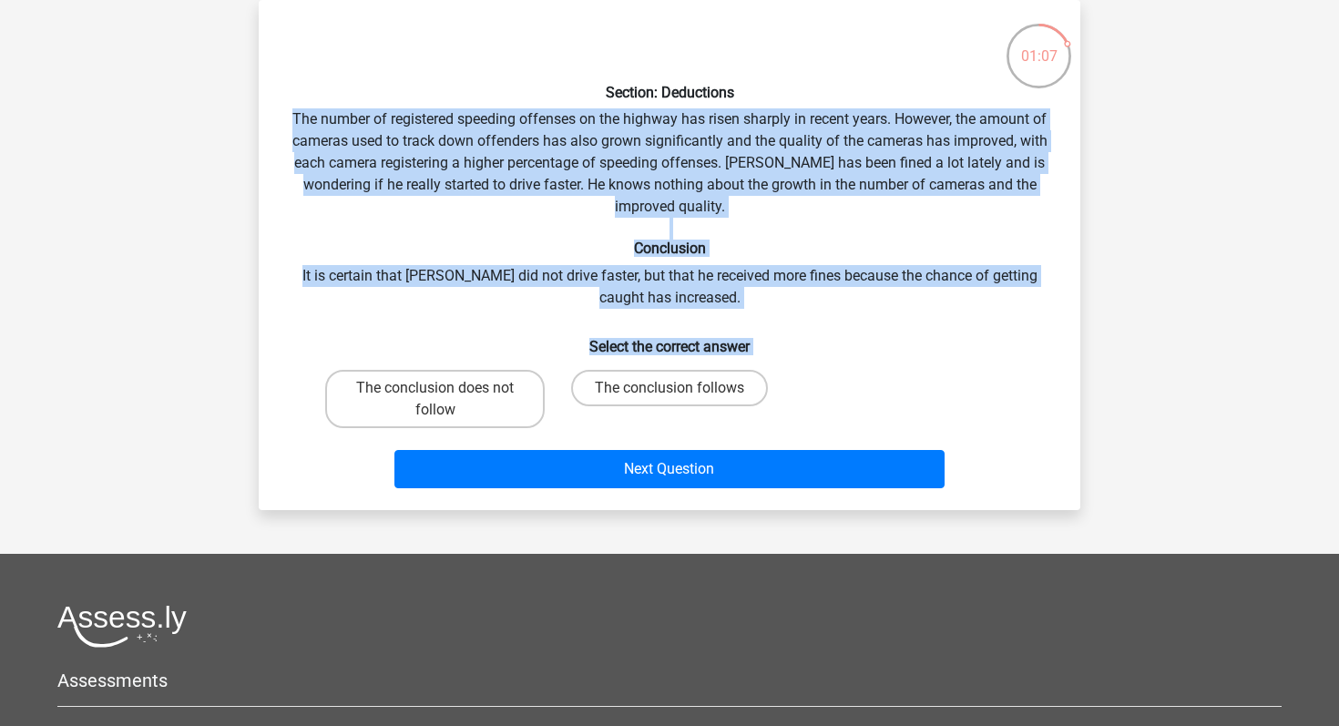
drag, startPoint x: 285, startPoint y: 117, endPoint x: 881, endPoint y: 375, distance: 649.5
click at [883, 378] on div "Section: Deductions The number of registered speeding offenses on the highway h…" at bounding box center [669, 255] width 807 height 481
copy div "The number of registered speeding offenses on the highway has risen sharply in …"
click at [665, 392] on label "The conclusion follows" at bounding box center [669, 388] width 197 height 36
click at [670, 392] on input "The conclusion follows" at bounding box center [676, 394] width 12 height 12
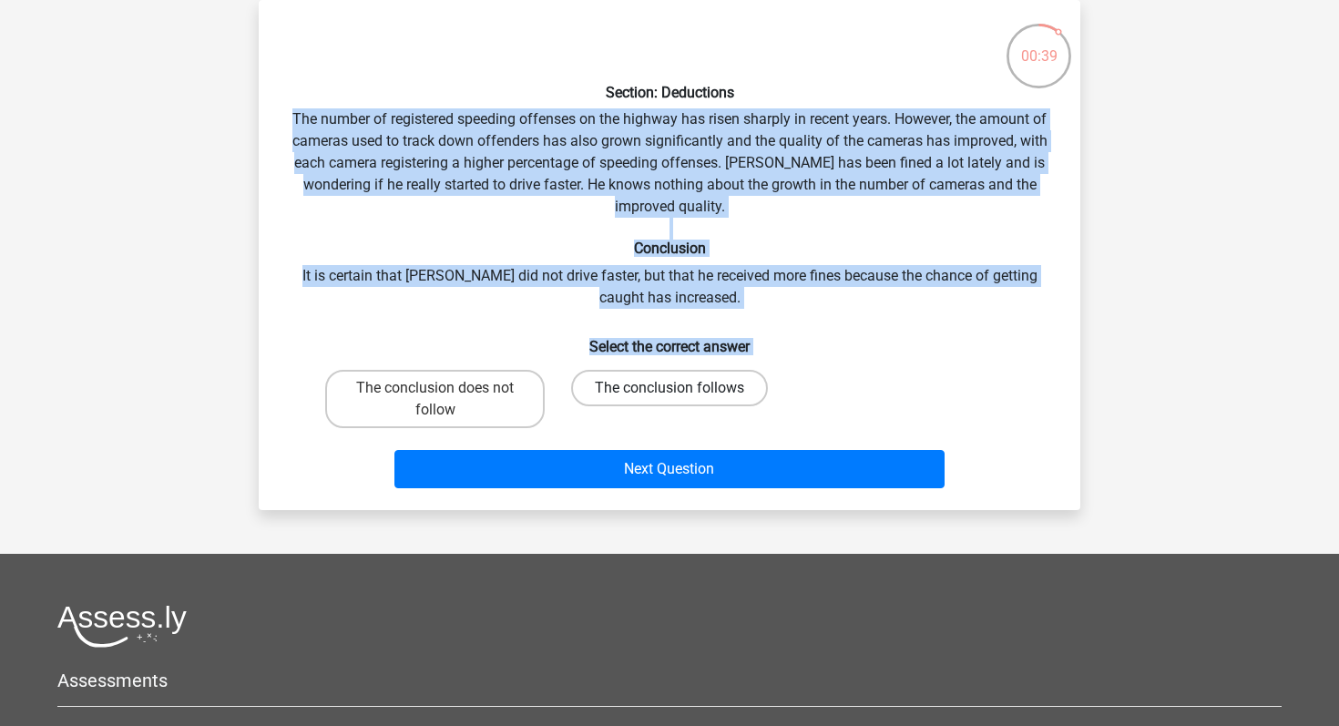
radio input "true"
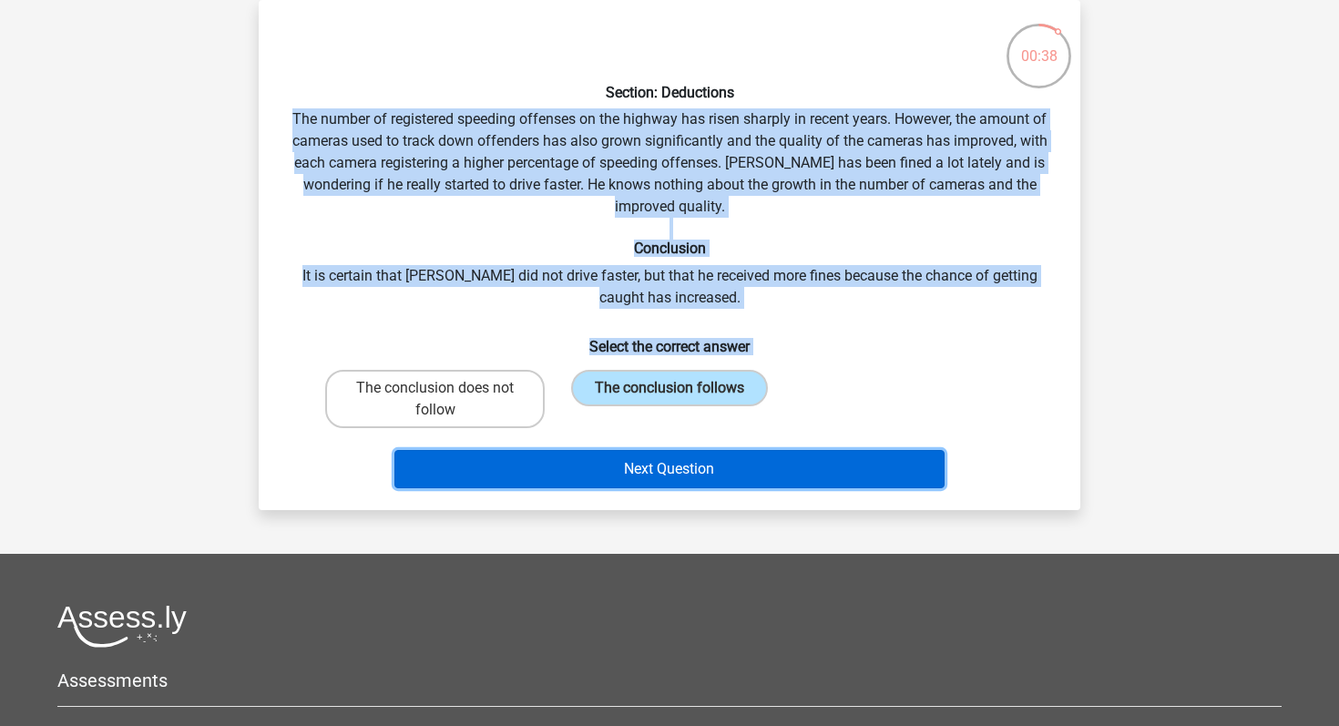
click at [650, 469] on button "Next Question" at bounding box center [669, 469] width 551 height 38
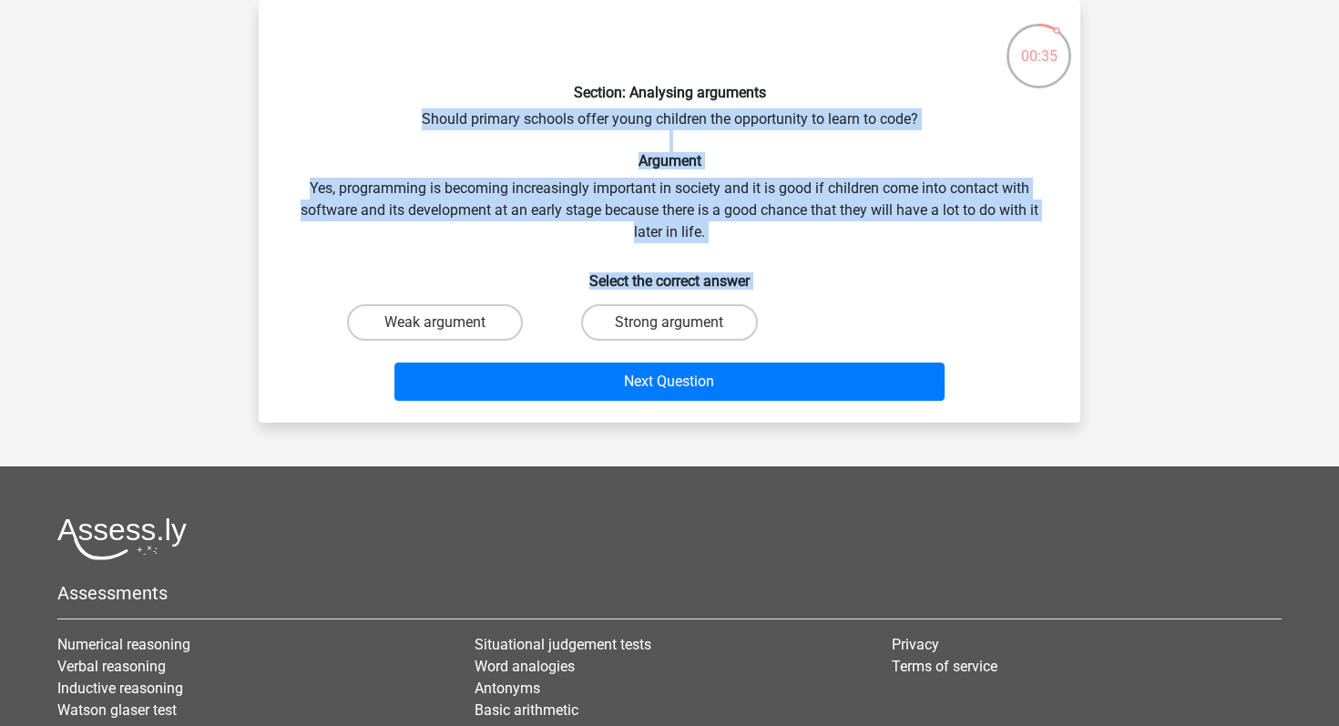
drag, startPoint x: 421, startPoint y: 113, endPoint x: 791, endPoint y: 301, distance: 414.7
click at [793, 303] on div "Section: Analysing arguments Should primary schools offer young children the op…" at bounding box center [669, 212] width 807 height 394
copy div "Should primary schools offer young children the opportunity to learn to code? A…"
click at [689, 327] on label "Strong argument" at bounding box center [669, 322] width 176 height 36
click at [681, 327] on input "Strong argument" at bounding box center [676, 328] width 12 height 12
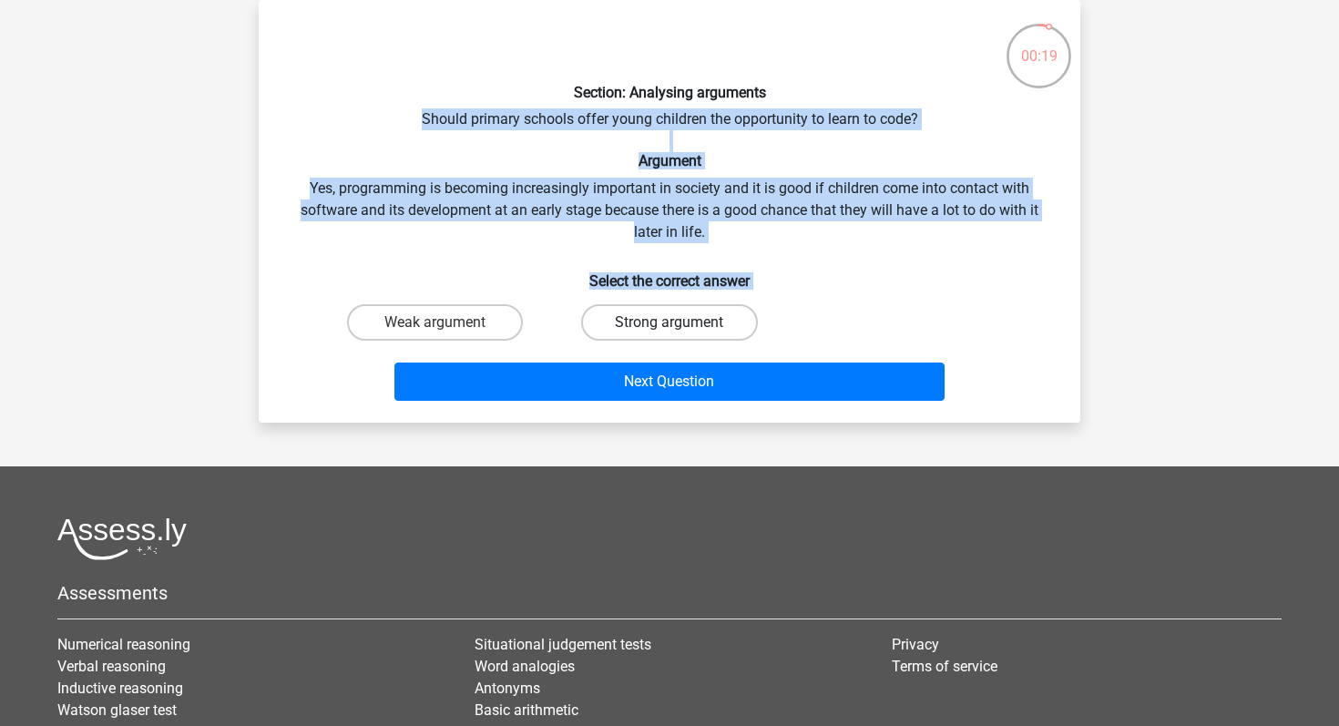
radio input "true"
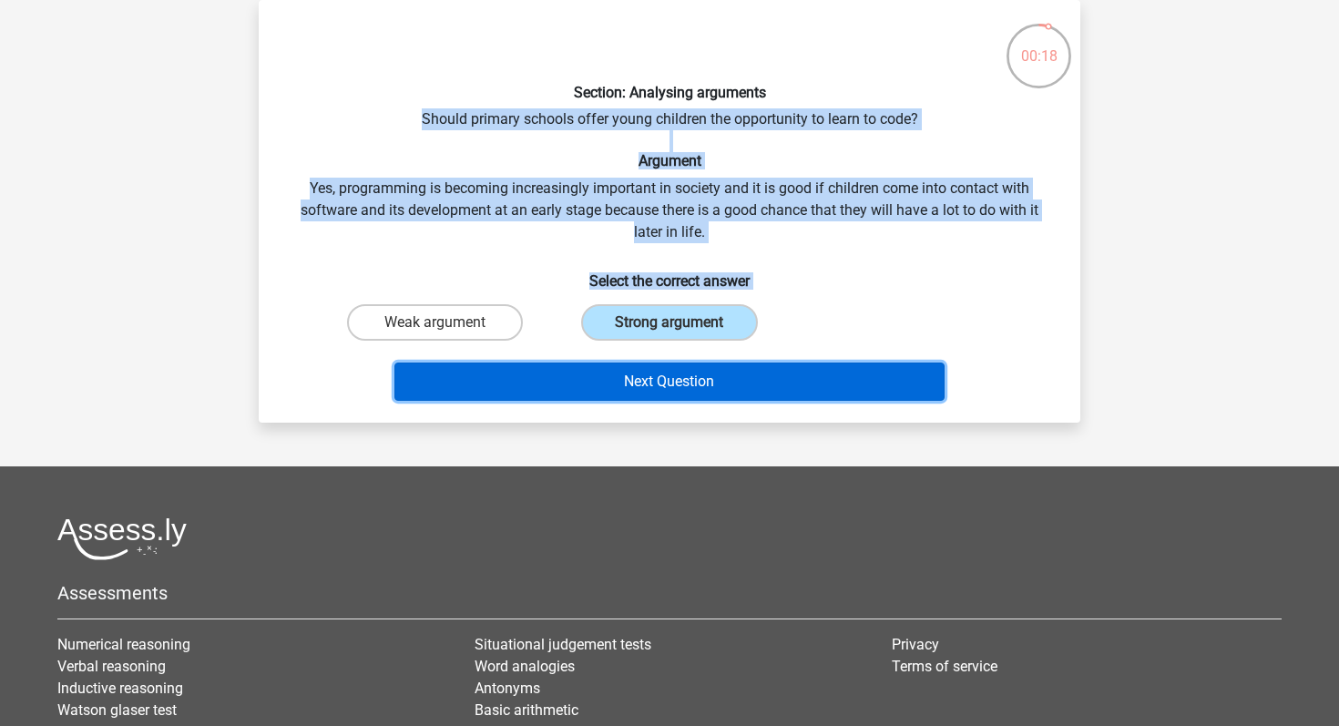
click at [675, 379] on button "Next Question" at bounding box center [669, 382] width 551 height 38
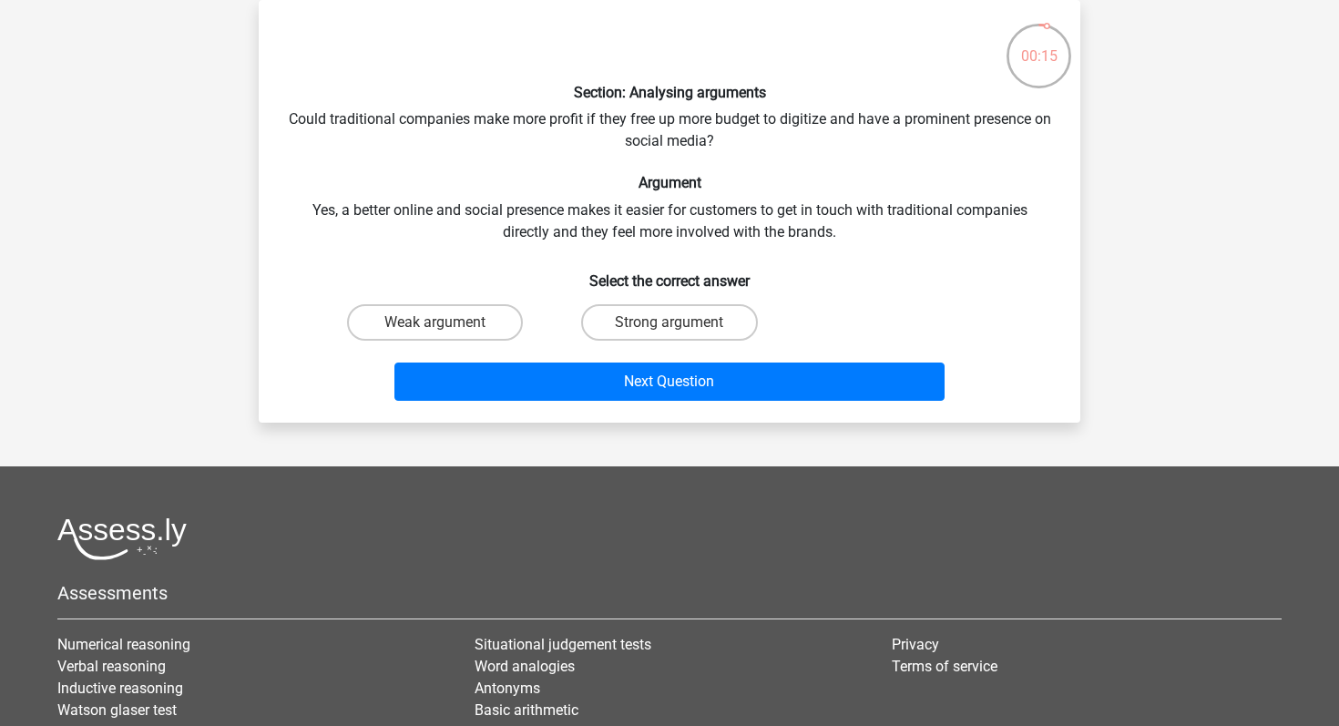
drag, startPoint x: 578, startPoint y: 93, endPoint x: 775, endPoint y: 250, distance: 252.2
click at [775, 253] on div "Section: Analysing arguments Could traditional companies make more profit if th…" at bounding box center [669, 212] width 807 height 394
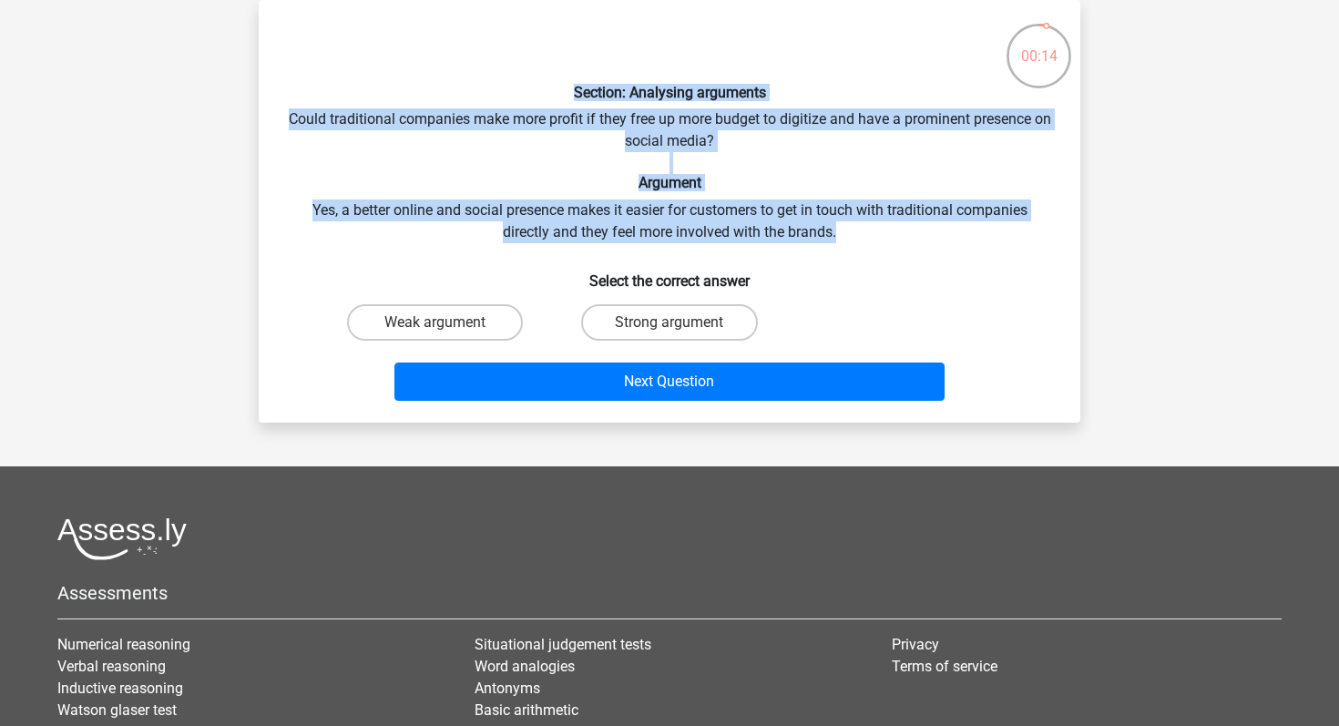
drag, startPoint x: 853, startPoint y: 225, endPoint x: 550, endPoint y: 85, distance: 333.4
click at [550, 85] on div "Section: Analysing arguments Could traditional companies make more profit if th…" at bounding box center [669, 212] width 807 height 394
copy div "Section: Analysing arguments Could traditional companies make more profit if th…"
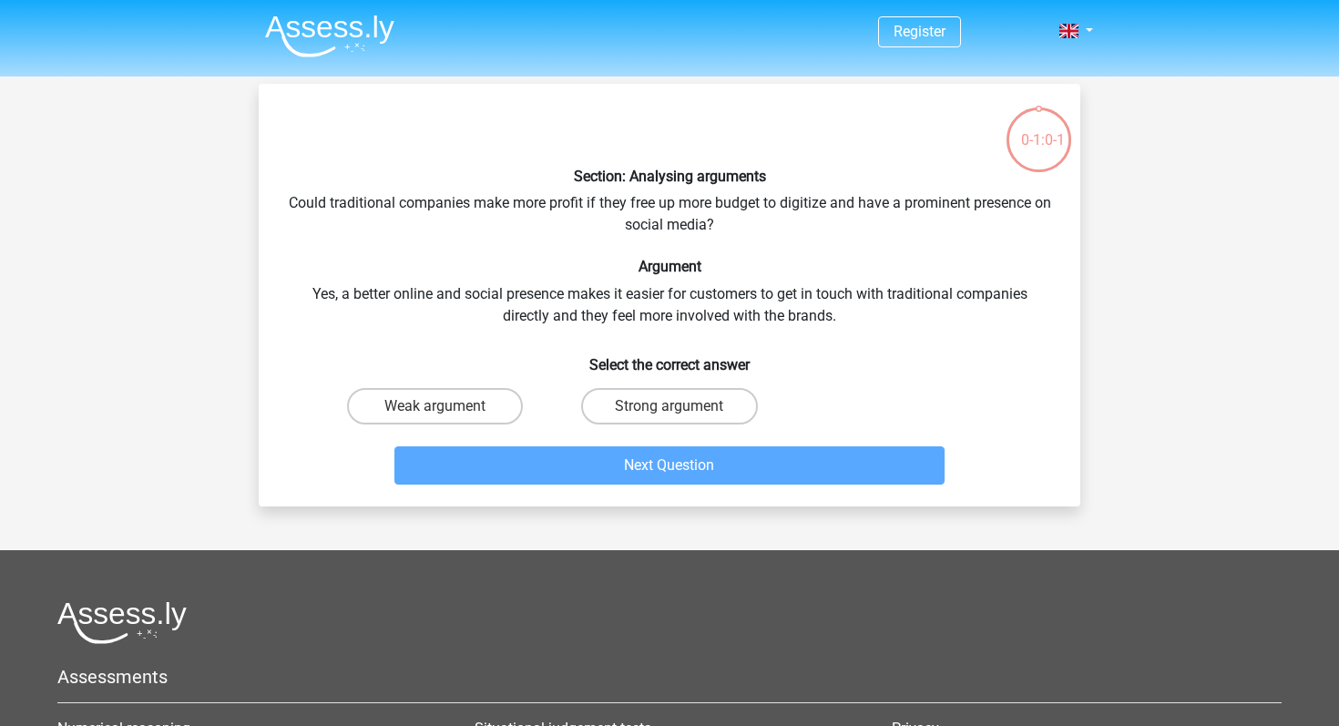
scroll to position [84, 0]
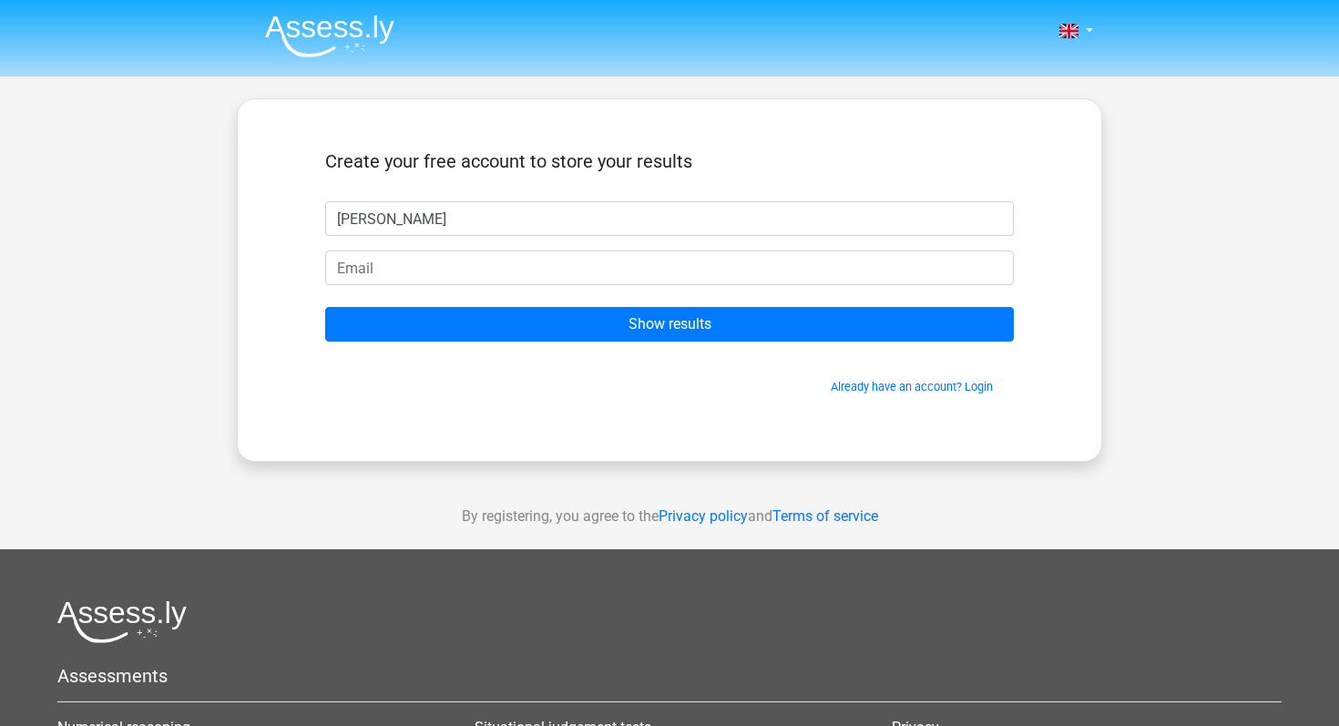
type input "[PERSON_NAME]"
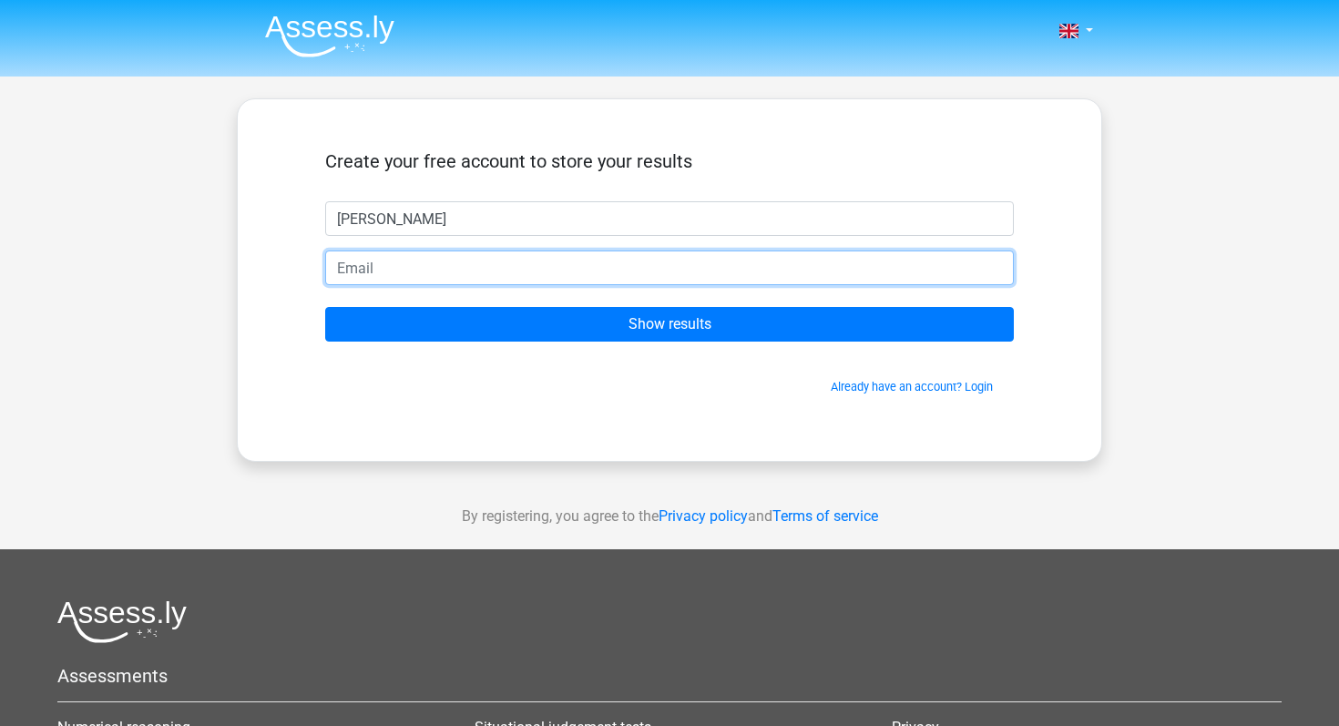
click at [578, 280] on input "email" at bounding box center [669, 268] width 689 height 35
type input "[PERSON_NAME][EMAIL_ADDRESS][DOMAIN_NAME]"
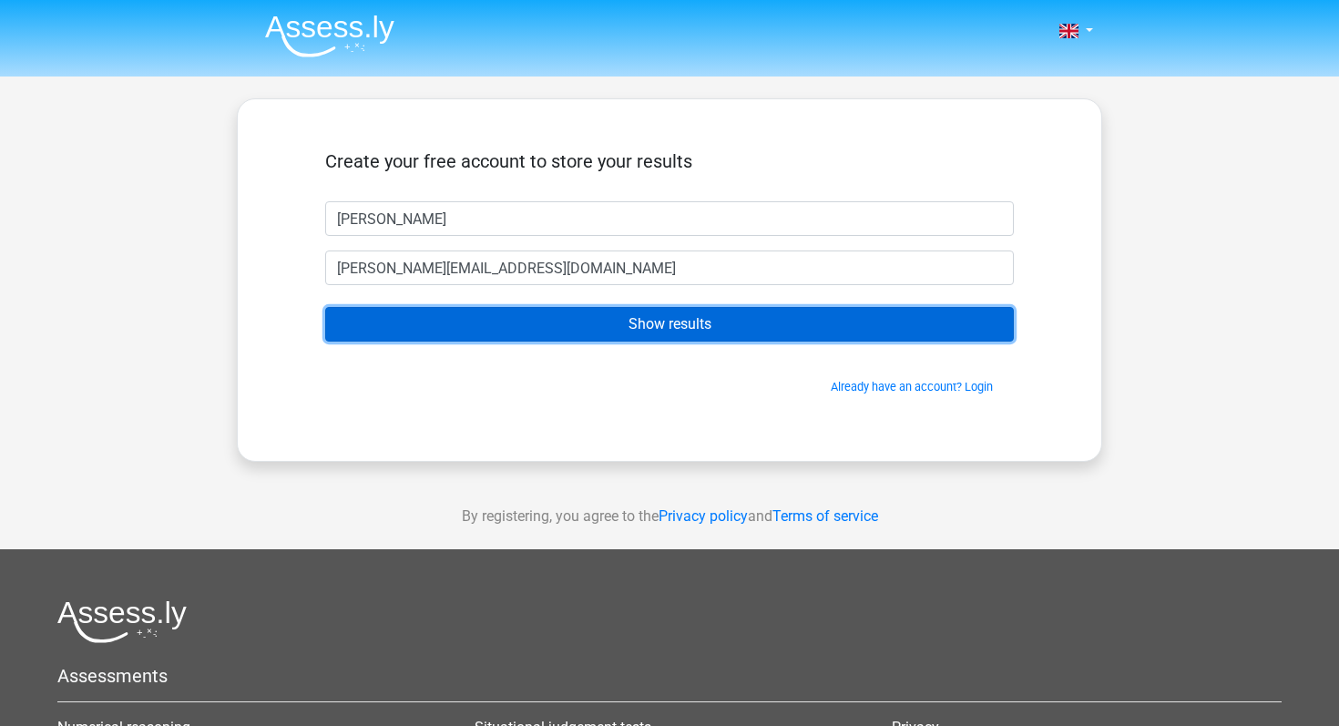
click at [558, 325] on input "Show results" at bounding box center [669, 324] width 689 height 35
